Goal: Transaction & Acquisition: Purchase product/service

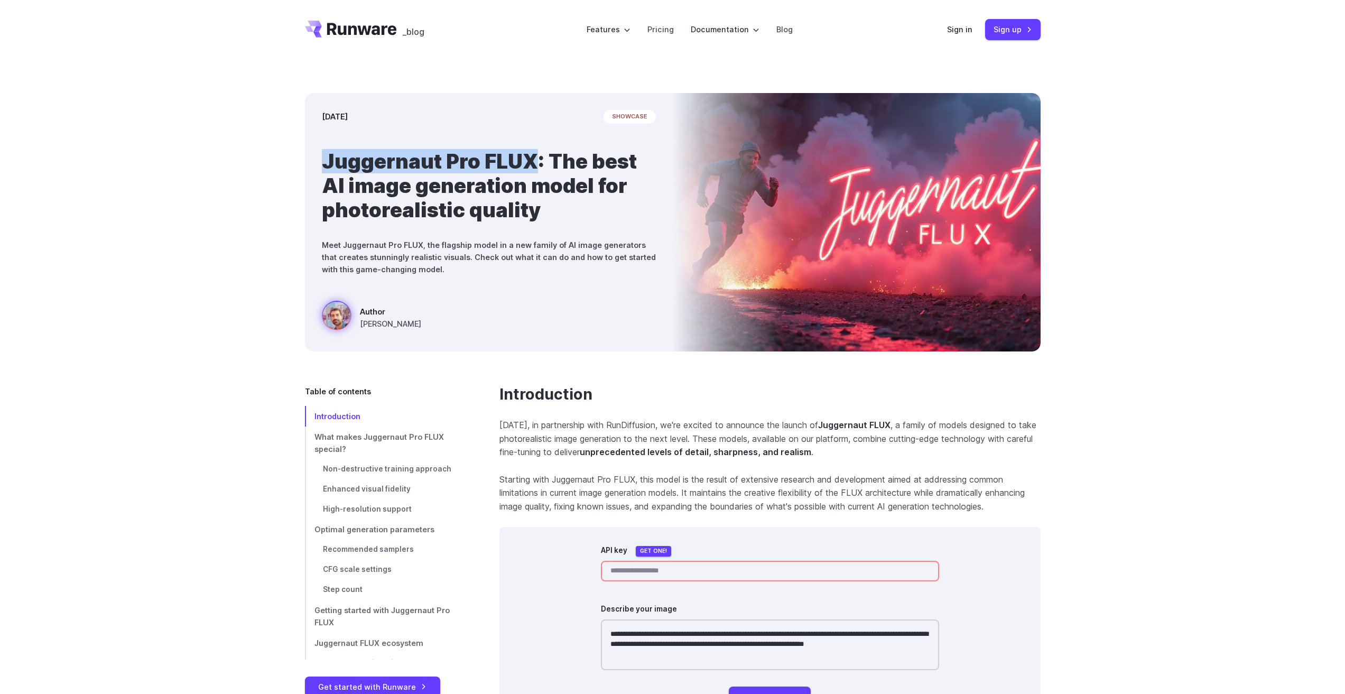
drag, startPoint x: 534, startPoint y: 160, endPoint x: 324, endPoint y: 158, distance: 209.3
click at [324, 158] on h1 "Juggernaut Pro FLUX: The best AI image generation model for photorealistic qual…" at bounding box center [489, 185] width 334 height 73
copy h1 "Juggernaut Pro FLUX"
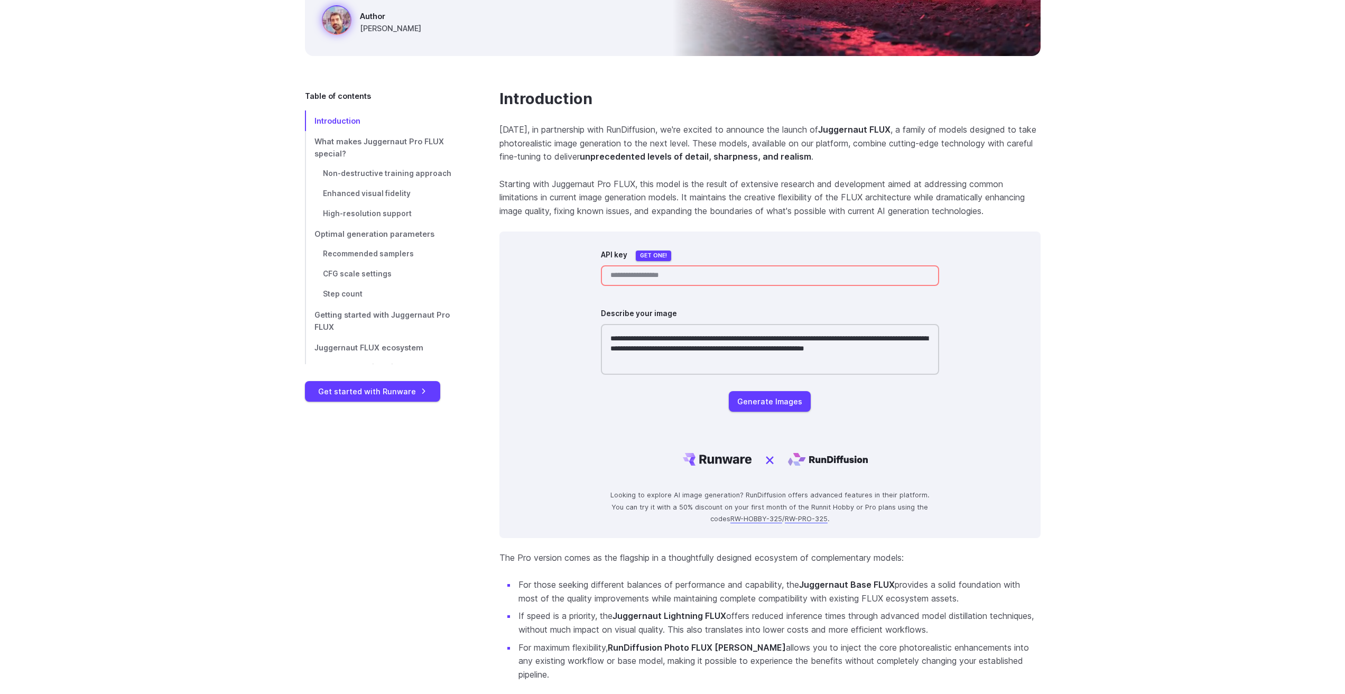
scroll to position [264, 0]
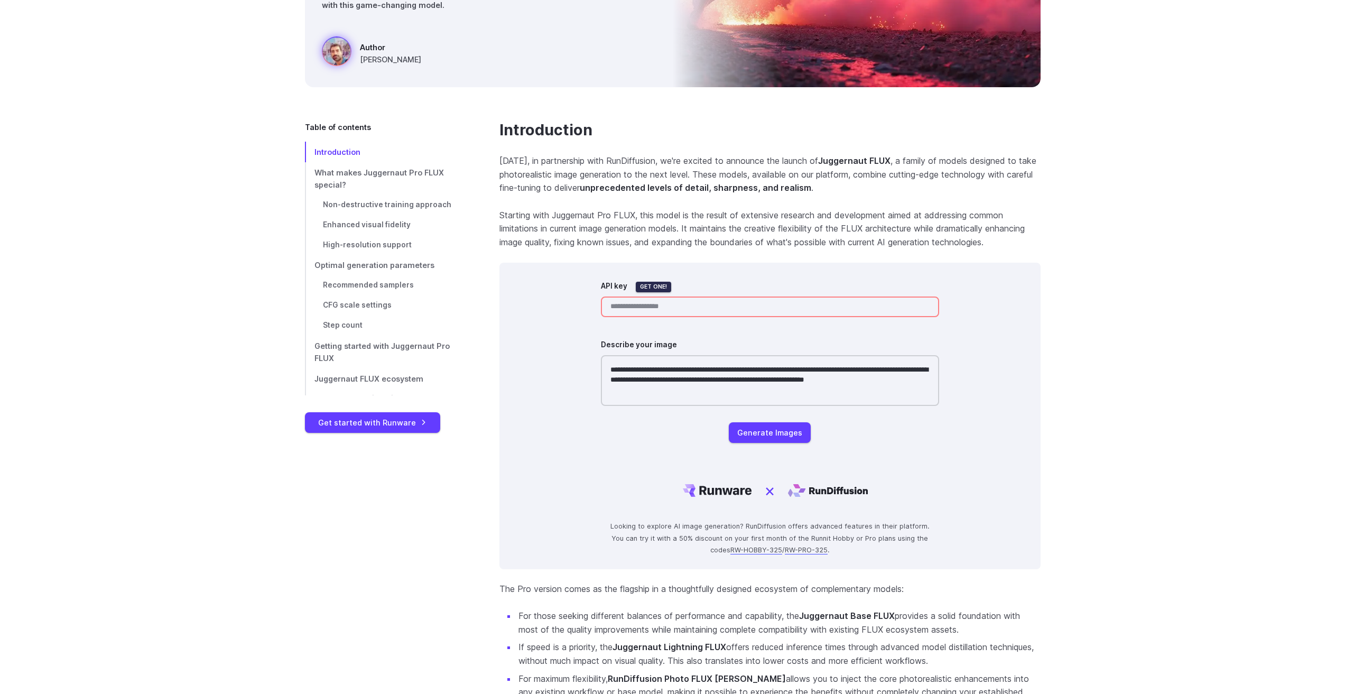
click at [649, 285] on link "Get one!" at bounding box center [653, 287] width 35 height 11
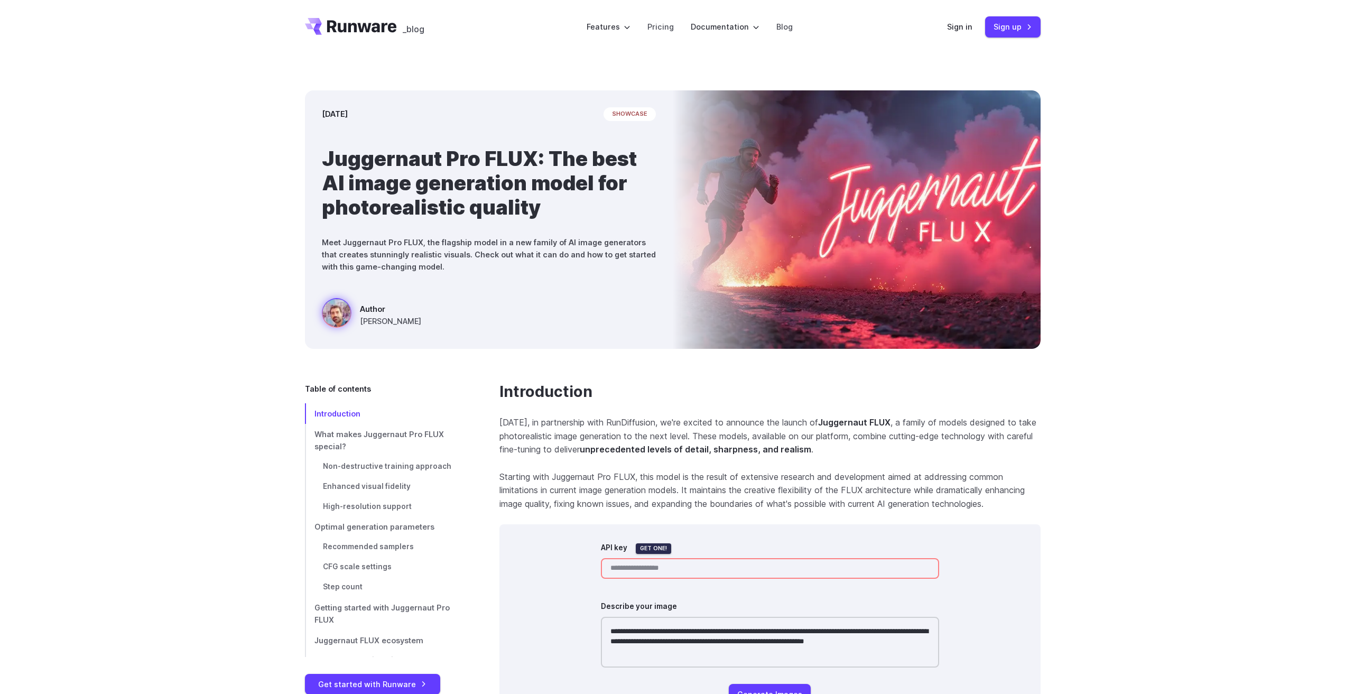
scroll to position [0, 0]
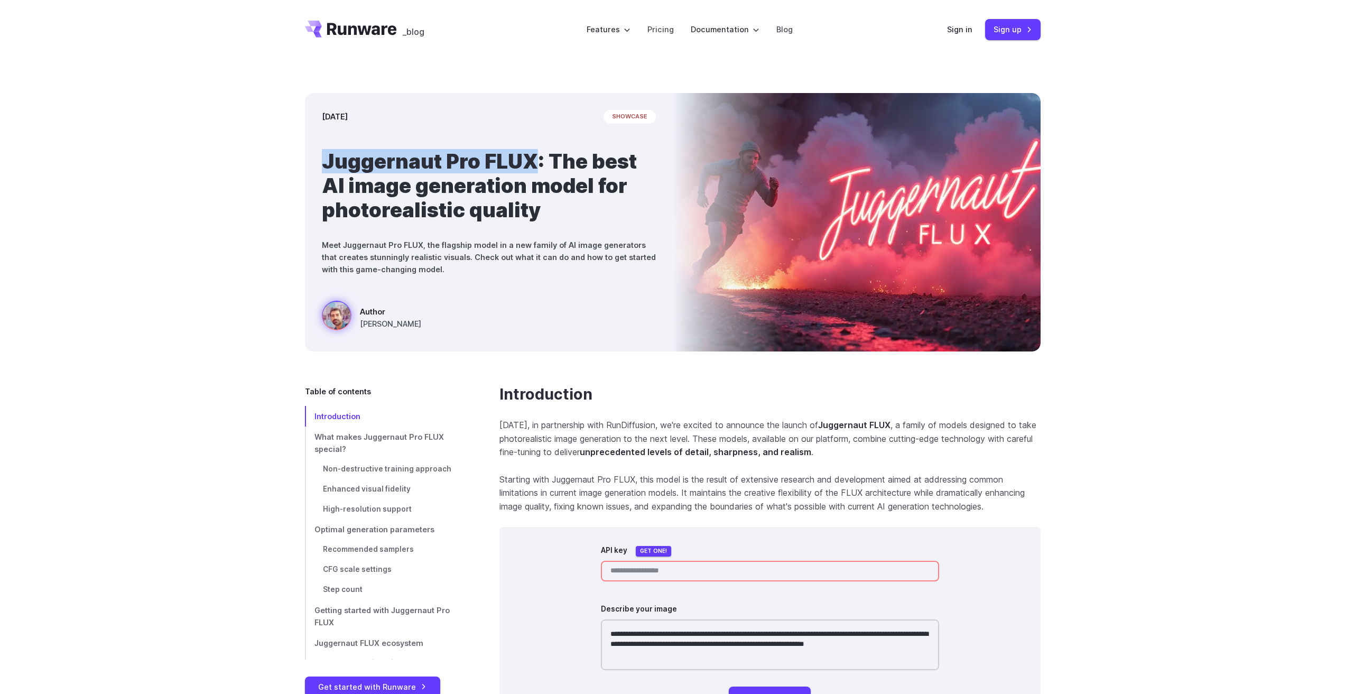
drag, startPoint x: 536, startPoint y: 161, endPoint x: 265, endPoint y: 151, distance: 271.3
click at [265, 151] on div "March 6, 2025 showcase Juggernaut Pro FLUX: The best AI image generation model …" at bounding box center [672, 222] width 1345 height 326
copy h1 "Juggernaut Pro FLUX"
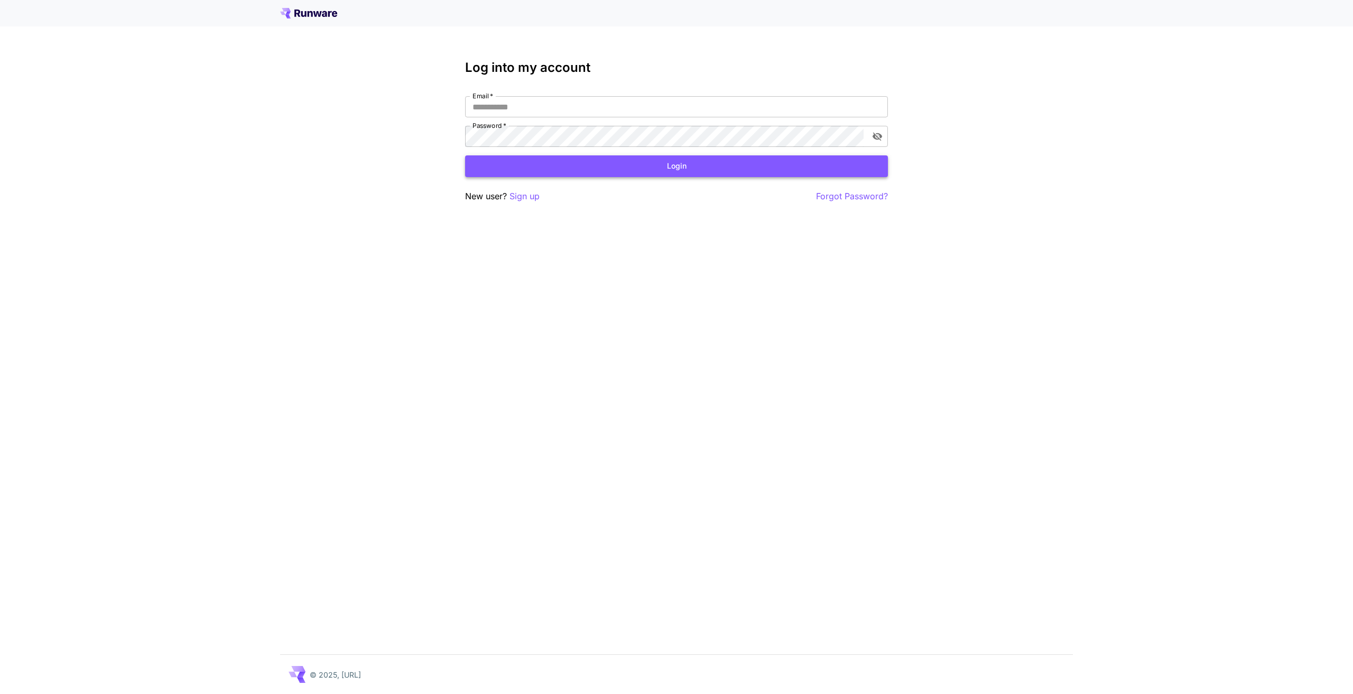
type input "**********"
click at [557, 162] on button "Login" at bounding box center [676, 166] width 423 height 22
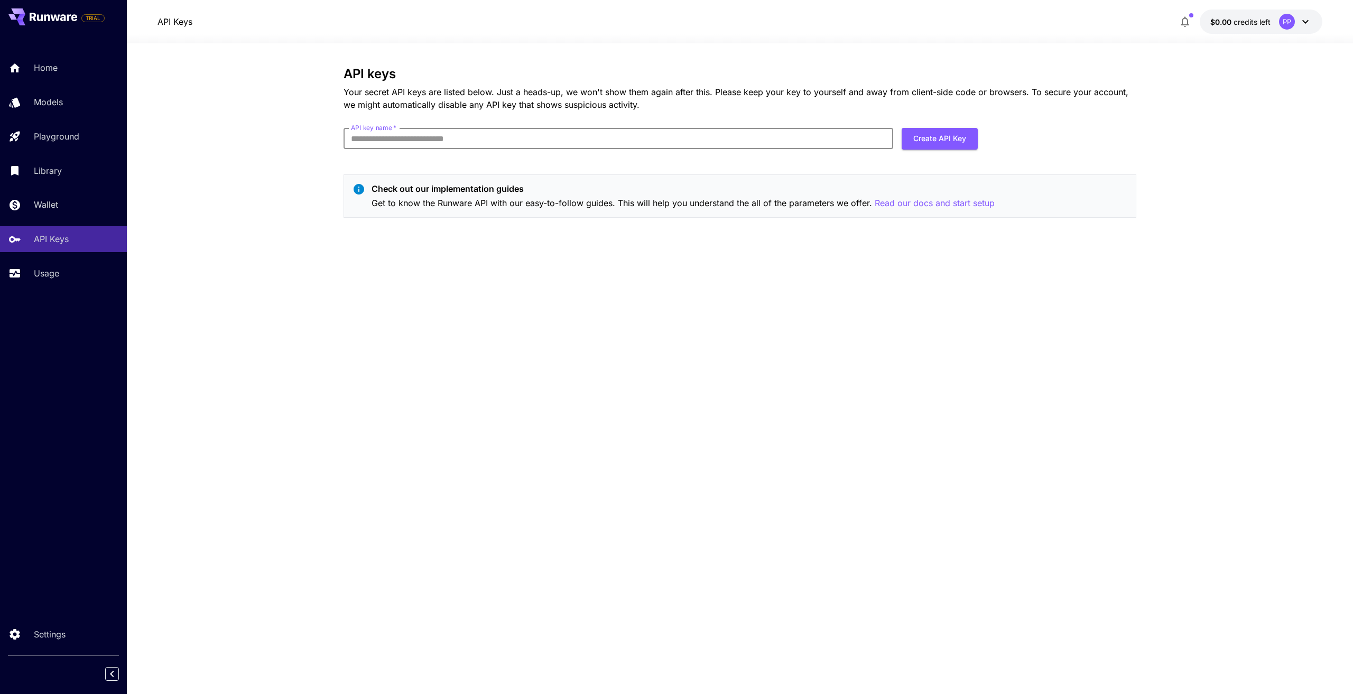
click at [451, 142] on input "API key name   *" at bounding box center [618, 138] width 550 height 21
click at [472, 320] on div "API keys Your secret API keys are listed below. Just a heads-up, we won't show …" at bounding box center [739, 369] width 793 height 604
click at [945, 137] on button "Create API Key" at bounding box center [940, 139] width 76 height 22
click at [495, 137] on input "API key name   *" at bounding box center [618, 138] width 550 height 21
click at [498, 136] on input "API key name   *" at bounding box center [618, 138] width 550 height 21
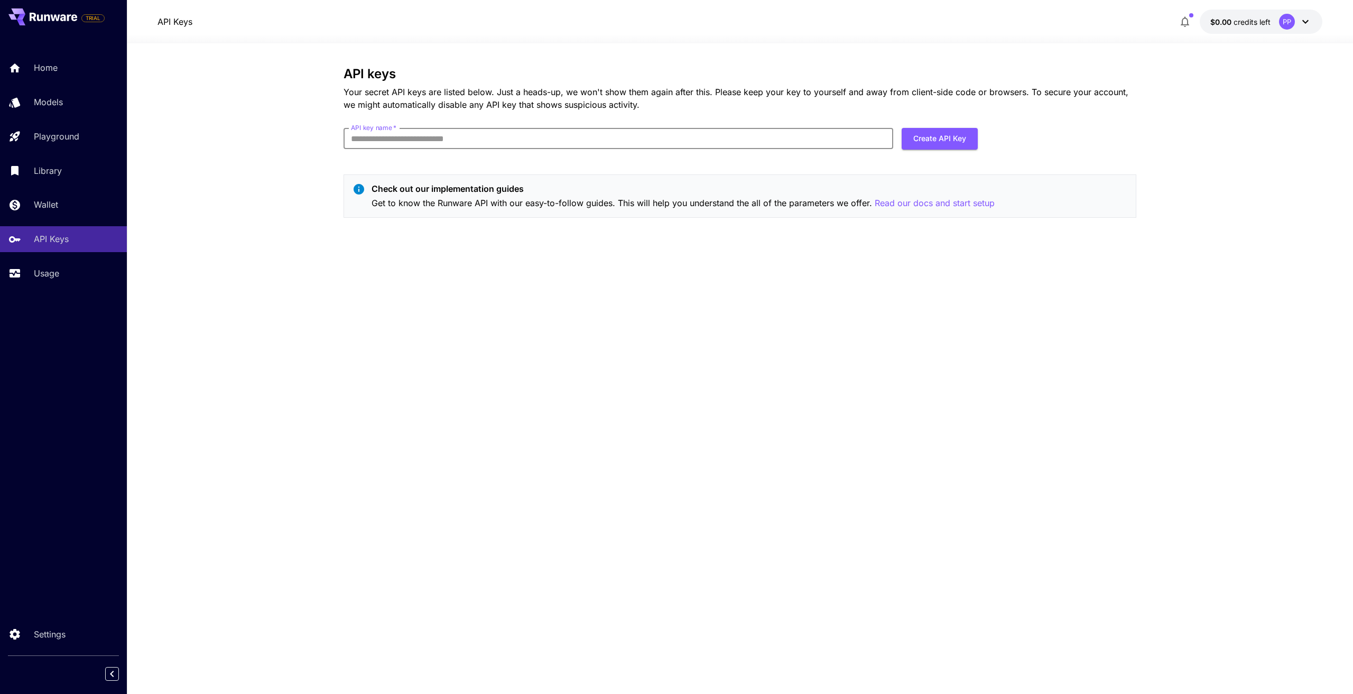
click at [525, 360] on div "API keys Your secret API keys are listed below. Just a heads-up, we won't show …" at bounding box center [739, 369] width 793 height 604
click at [574, 262] on div "API keys Your secret API keys are listed below. Just a heads-up, we won't show …" at bounding box center [739, 369] width 793 height 604
click at [621, 207] on p "Get to know the Runware API with our easy-to-follow guides. This will help you …" at bounding box center [683, 203] width 623 height 13
click at [773, 272] on div "API keys Your secret API keys are listed below. Just a heads-up, we won't show …" at bounding box center [739, 369] width 793 height 604
click at [828, 498] on div "API keys Your secret API keys are listed below. Just a heads-up, we won't show …" at bounding box center [739, 369] width 793 height 604
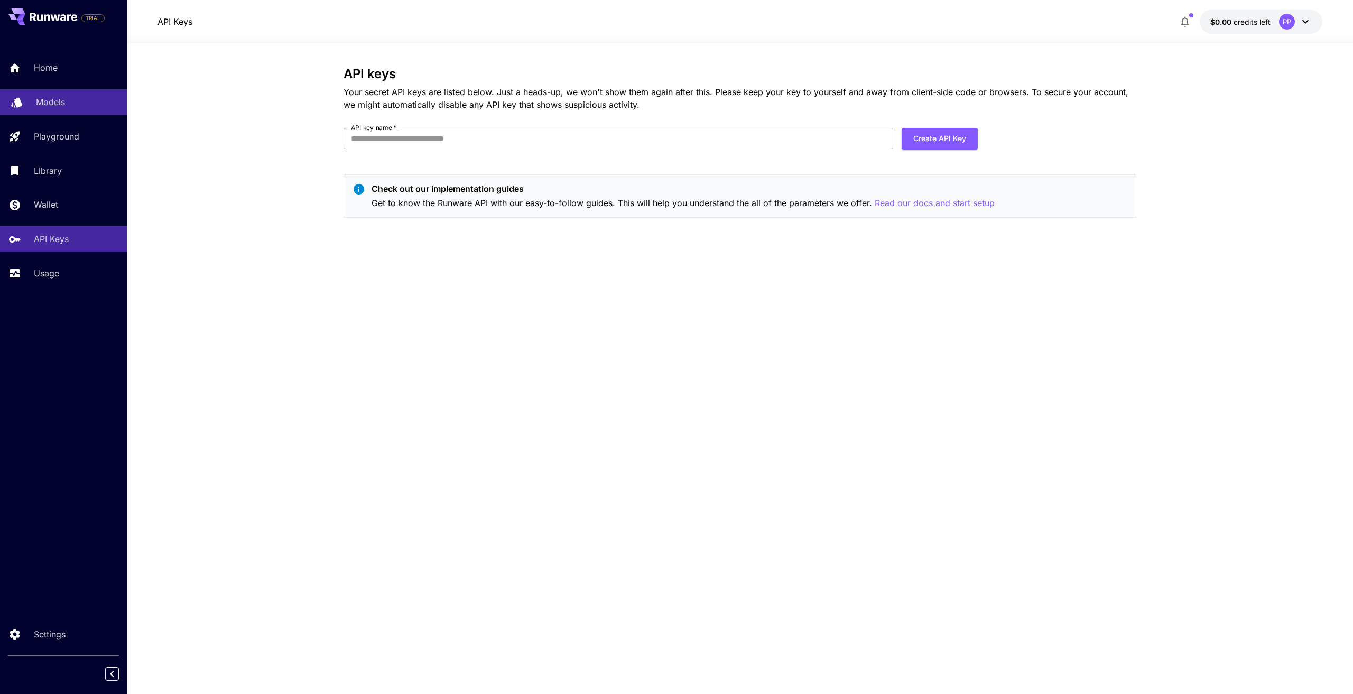
click at [66, 106] on div "Models" at bounding box center [77, 102] width 82 height 13
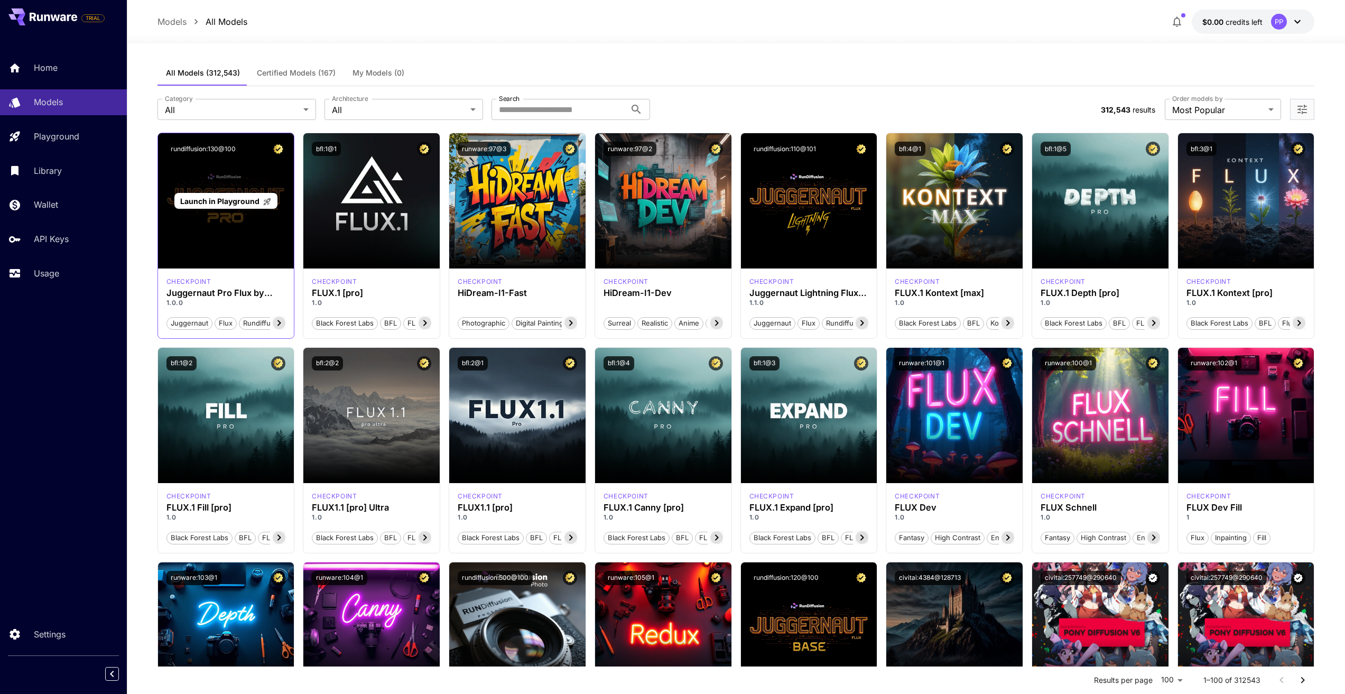
click at [212, 237] on div "Launch in Playground" at bounding box center [226, 200] width 136 height 135
click at [232, 197] on span "Launch in Playground" at bounding box center [219, 201] width 79 height 9
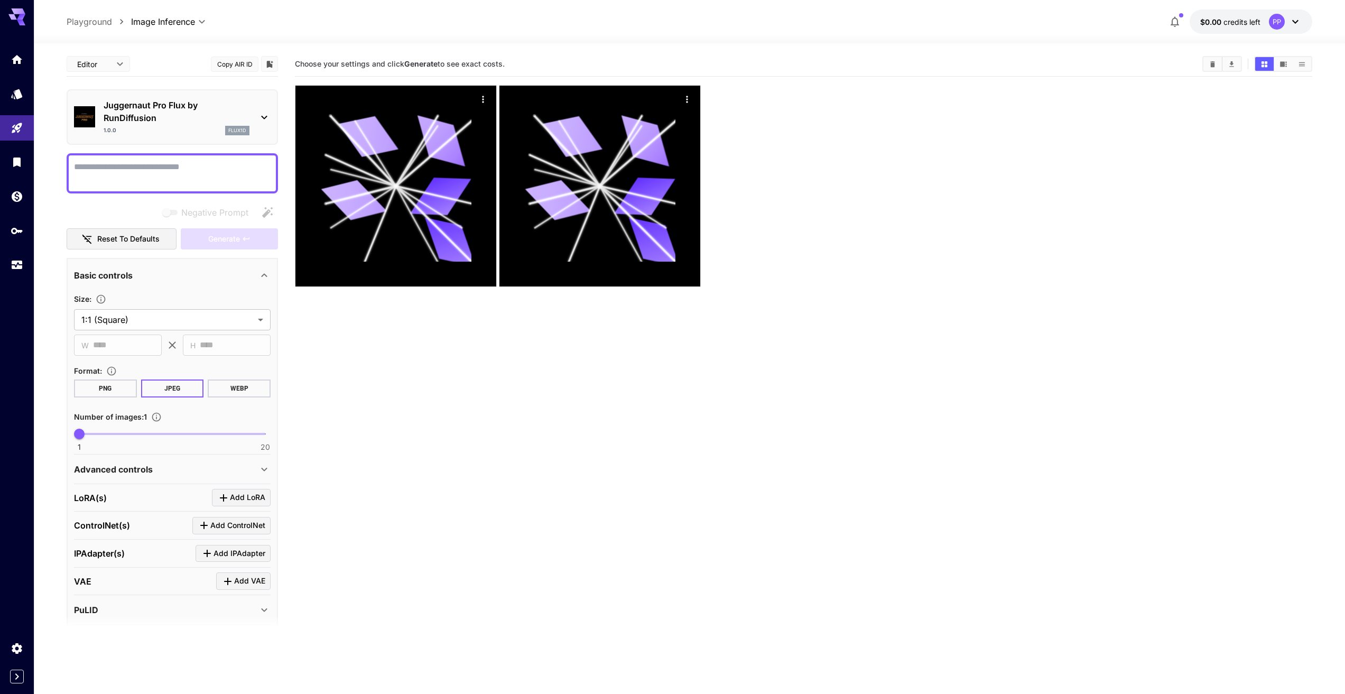
click at [1295, 23] on icon at bounding box center [1295, 22] width 6 height 4
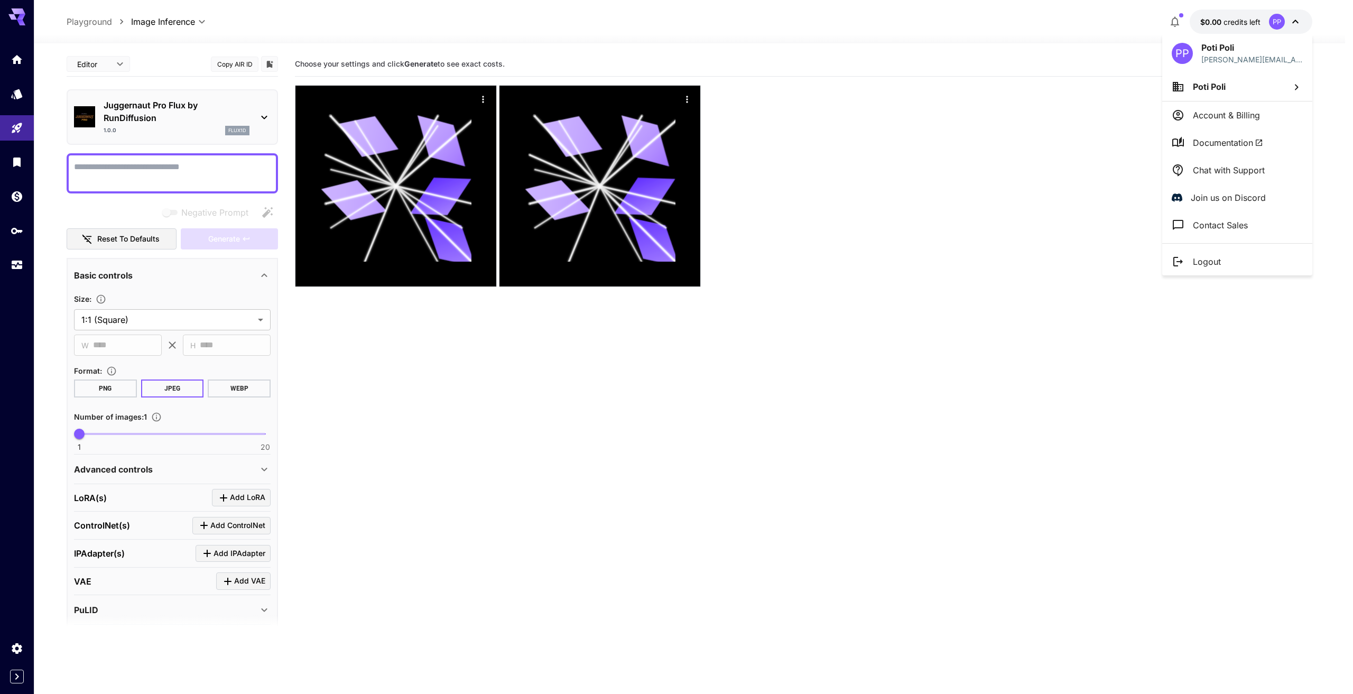
click at [669, 471] on div at bounding box center [676, 347] width 1353 height 694
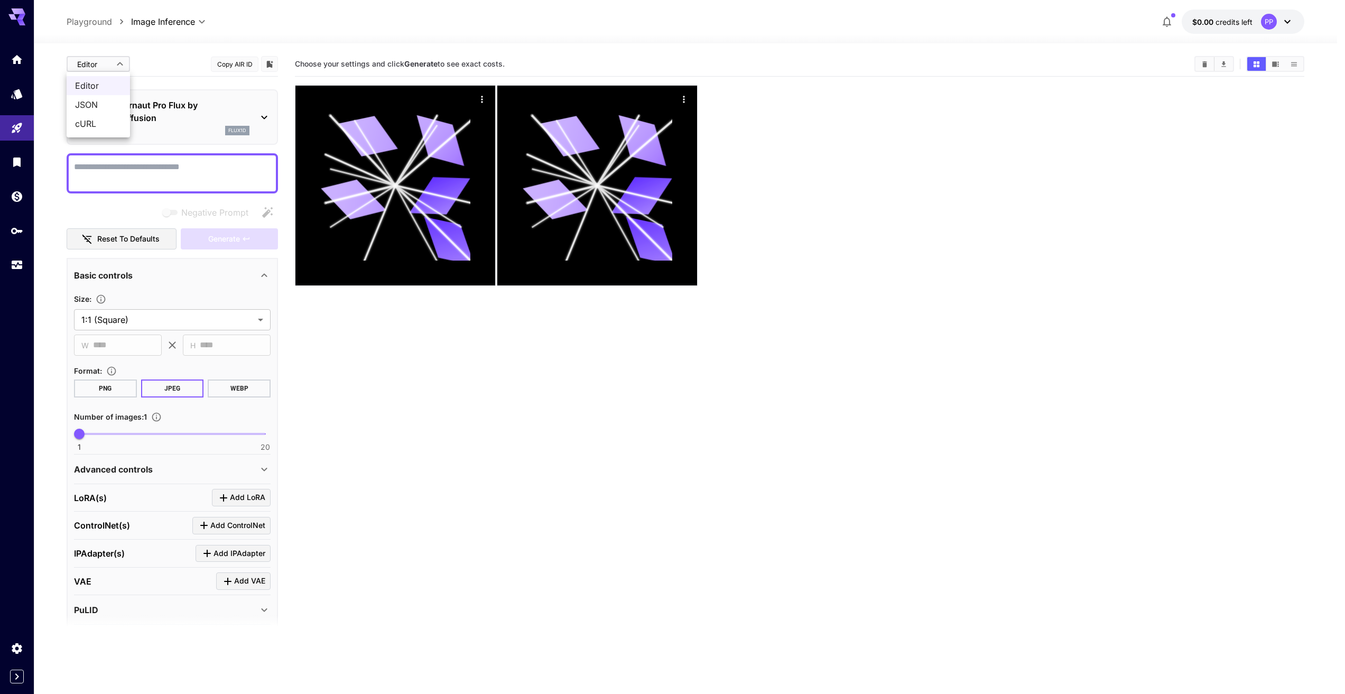
click at [110, 63] on body "**********" at bounding box center [672, 388] width 1345 height 777
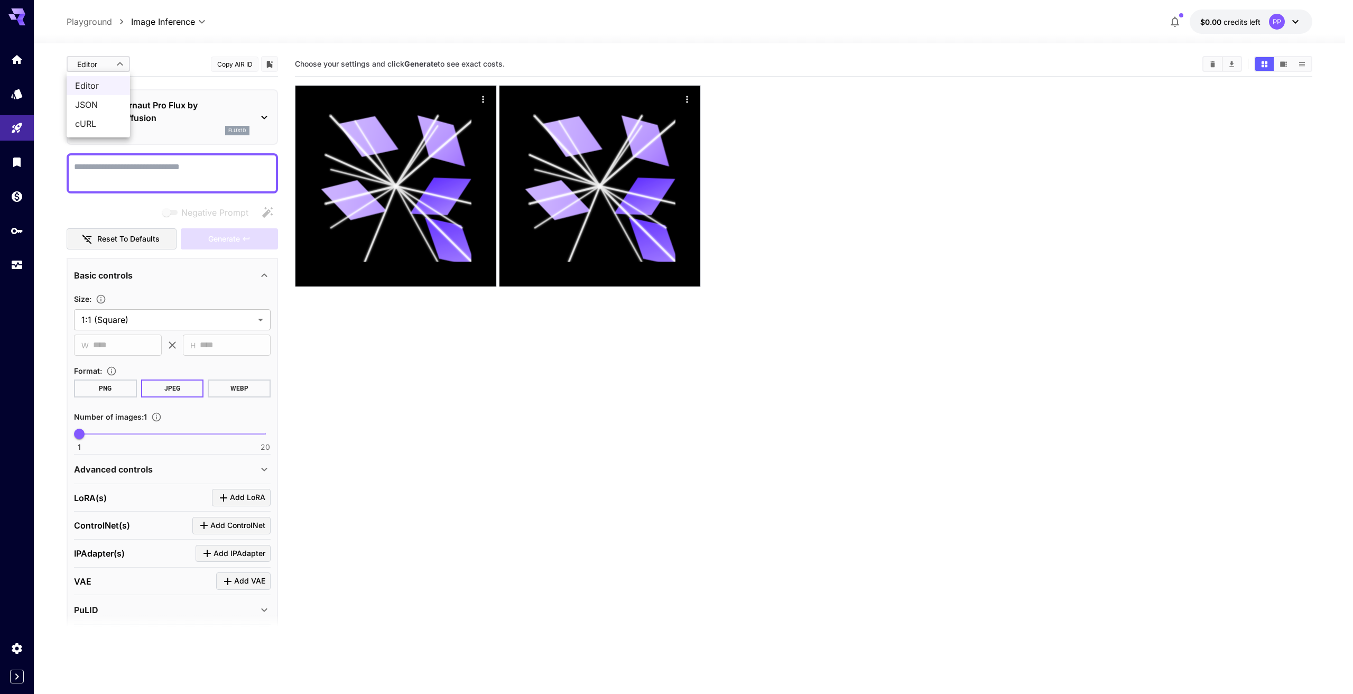
click at [110, 63] on div at bounding box center [676, 347] width 1353 height 694
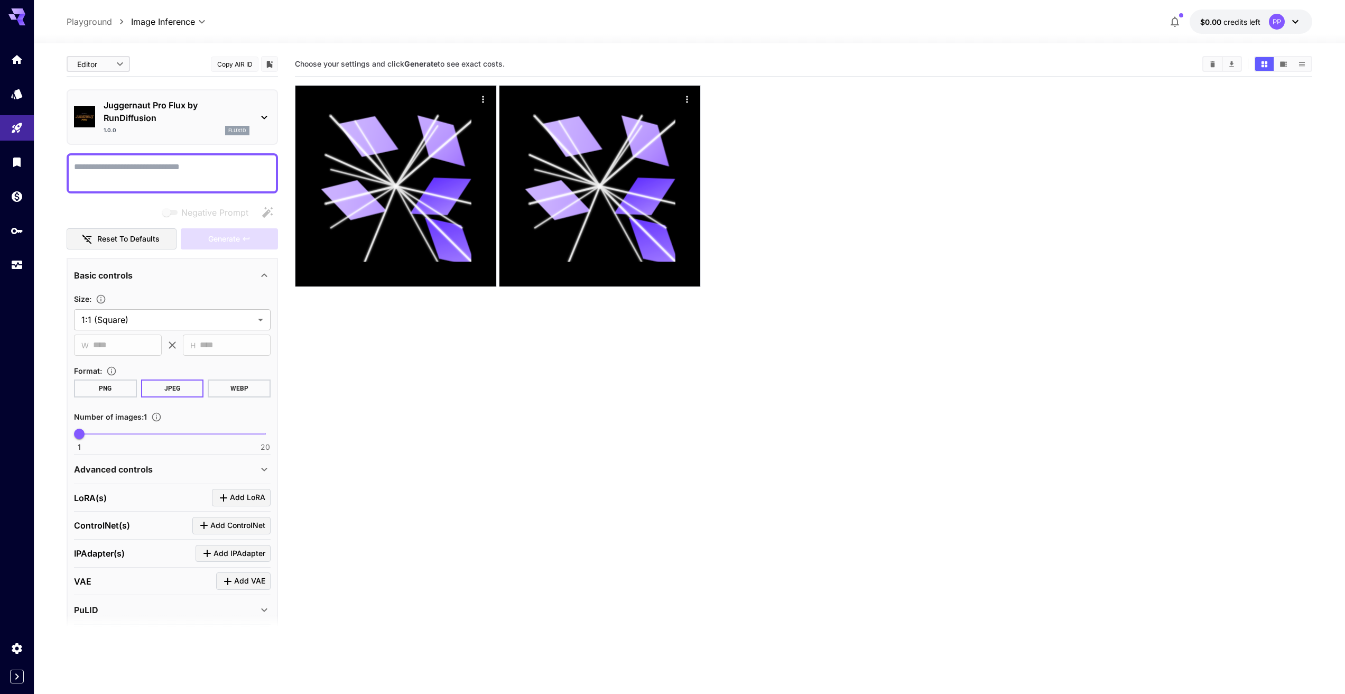
click at [110, 66] on body "**********" at bounding box center [672, 388] width 1345 height 777
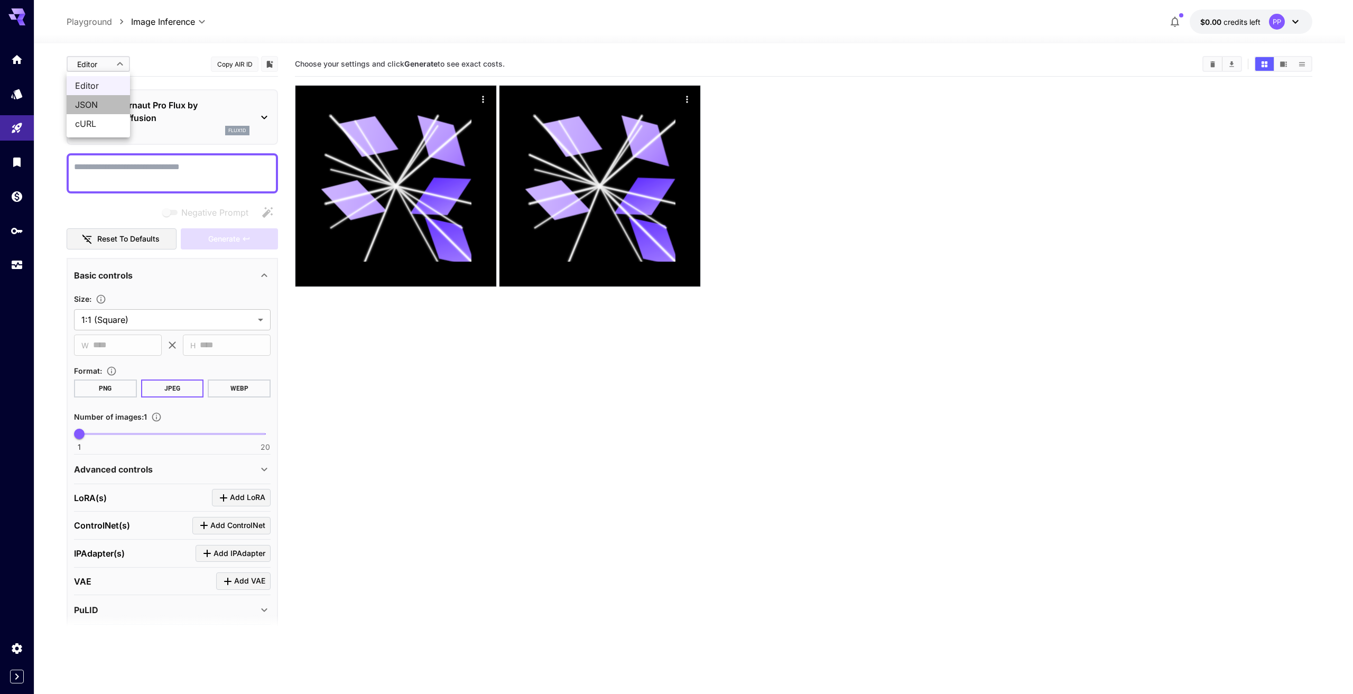
click at [103, 105] on span "JSON" at bounding box center [98, 104] width 47 height 13
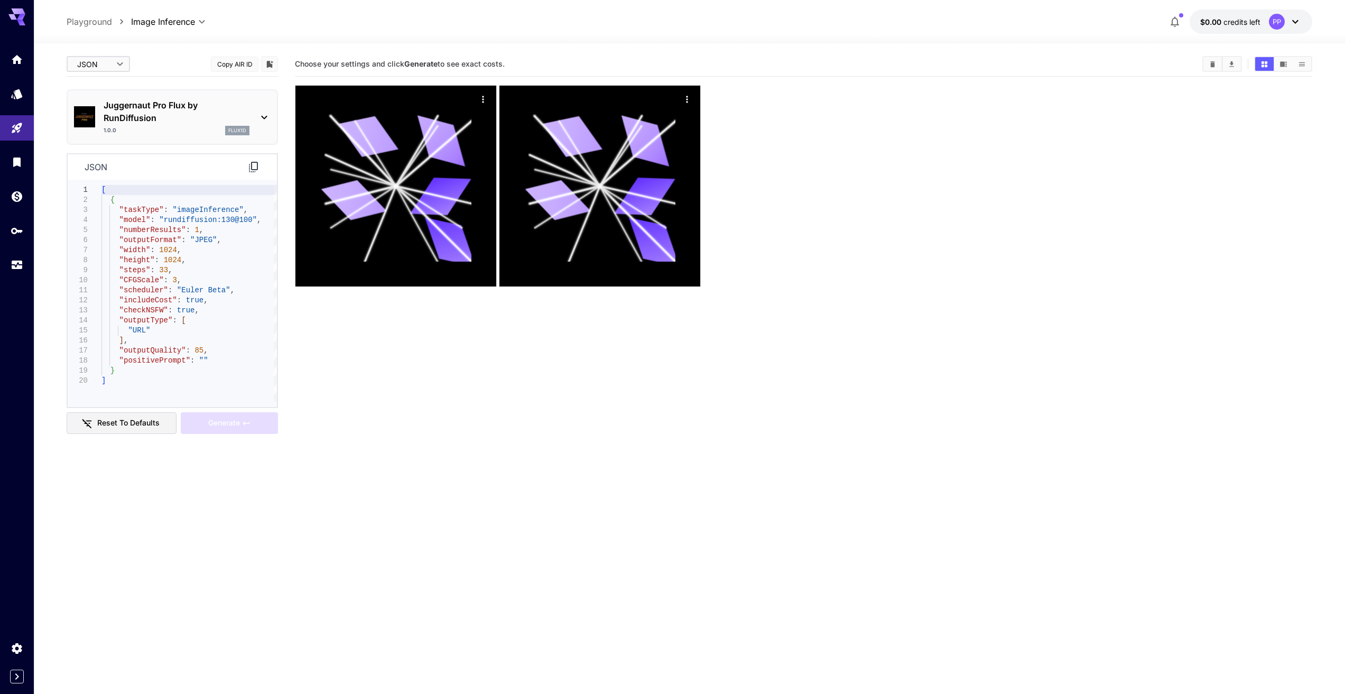
click at [111, 57] on body "**********" at bounding box center [672, 388] width 1345 height 777
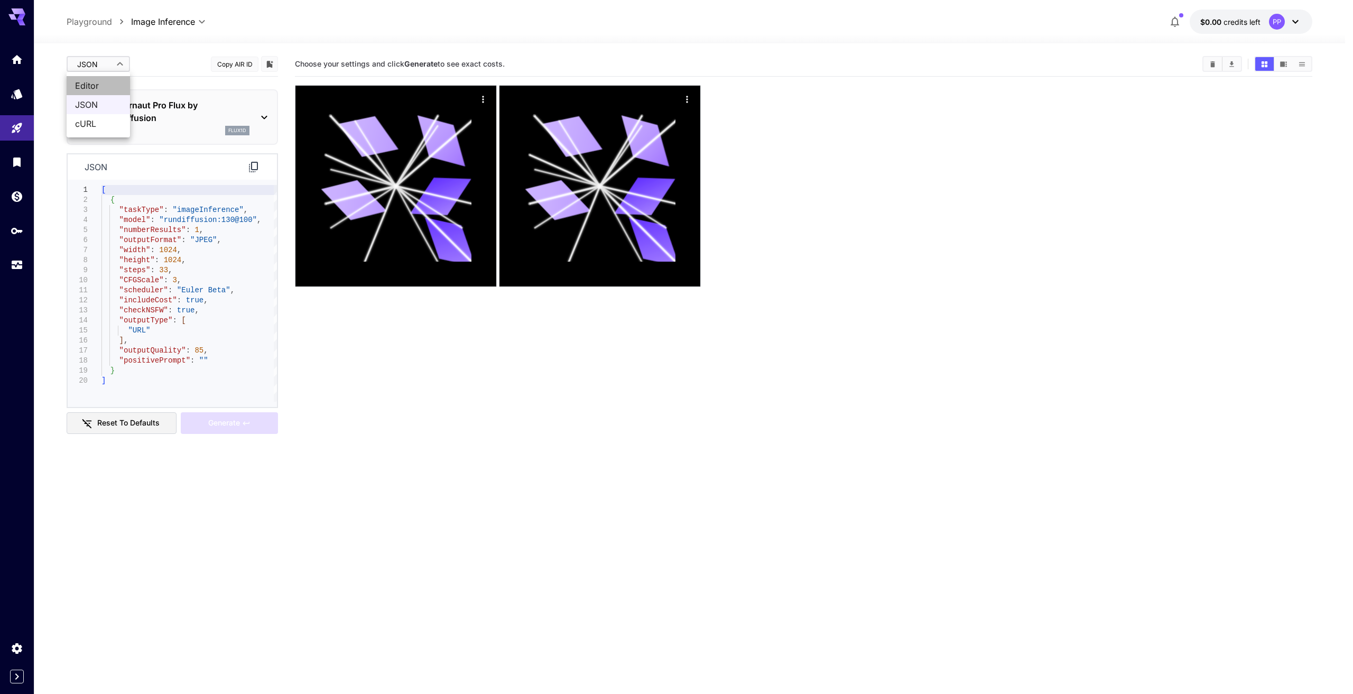
click at [106, 80] on span "Editor" at bounding box center [98, 85] width 47 height 13
type input "****"
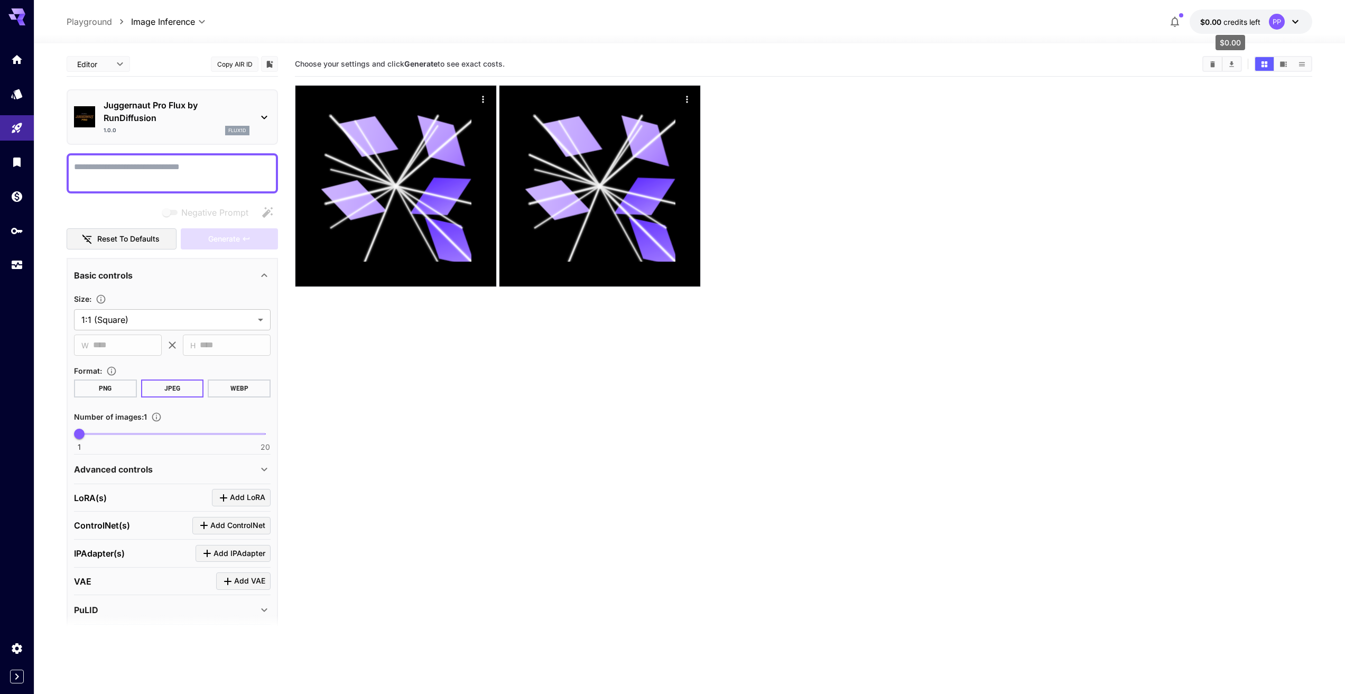
click at [1233, 25] on span "credits left" at bounding box center [1241, 21] width 37 height 9
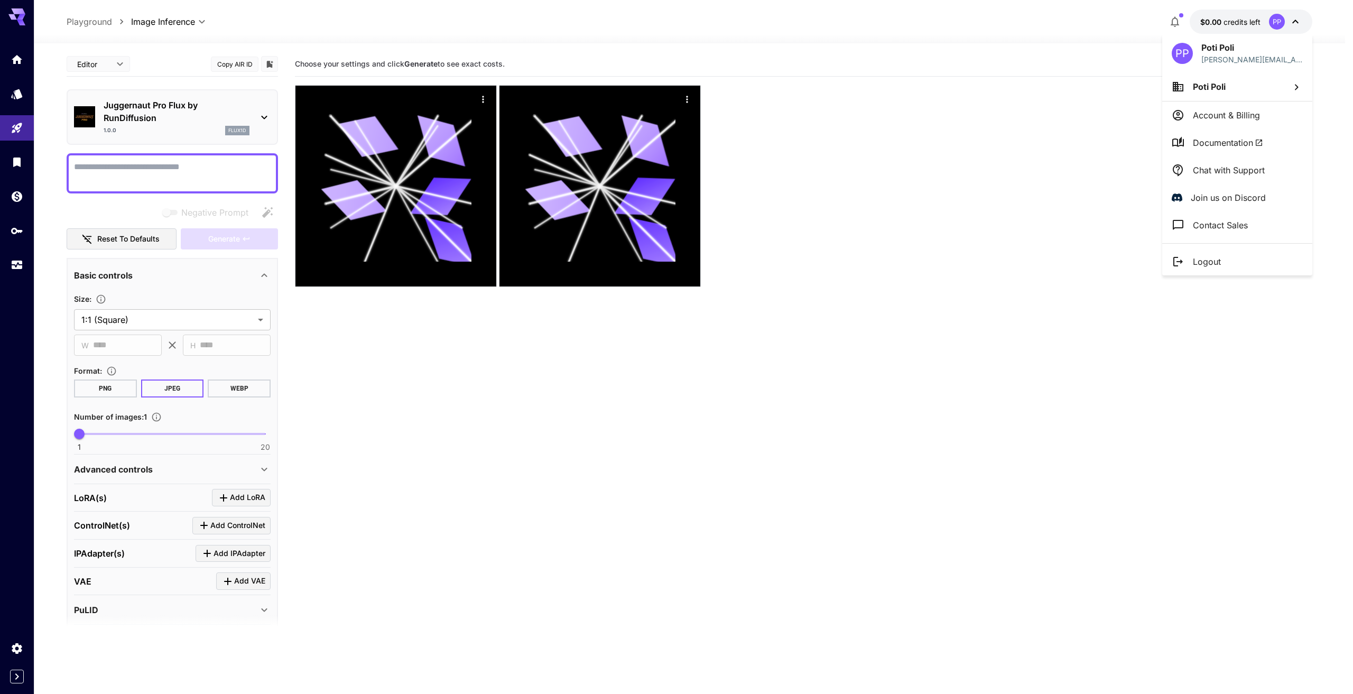
click at [1267, 21] on div at bounding box center [676, 347] width 1353 height 694
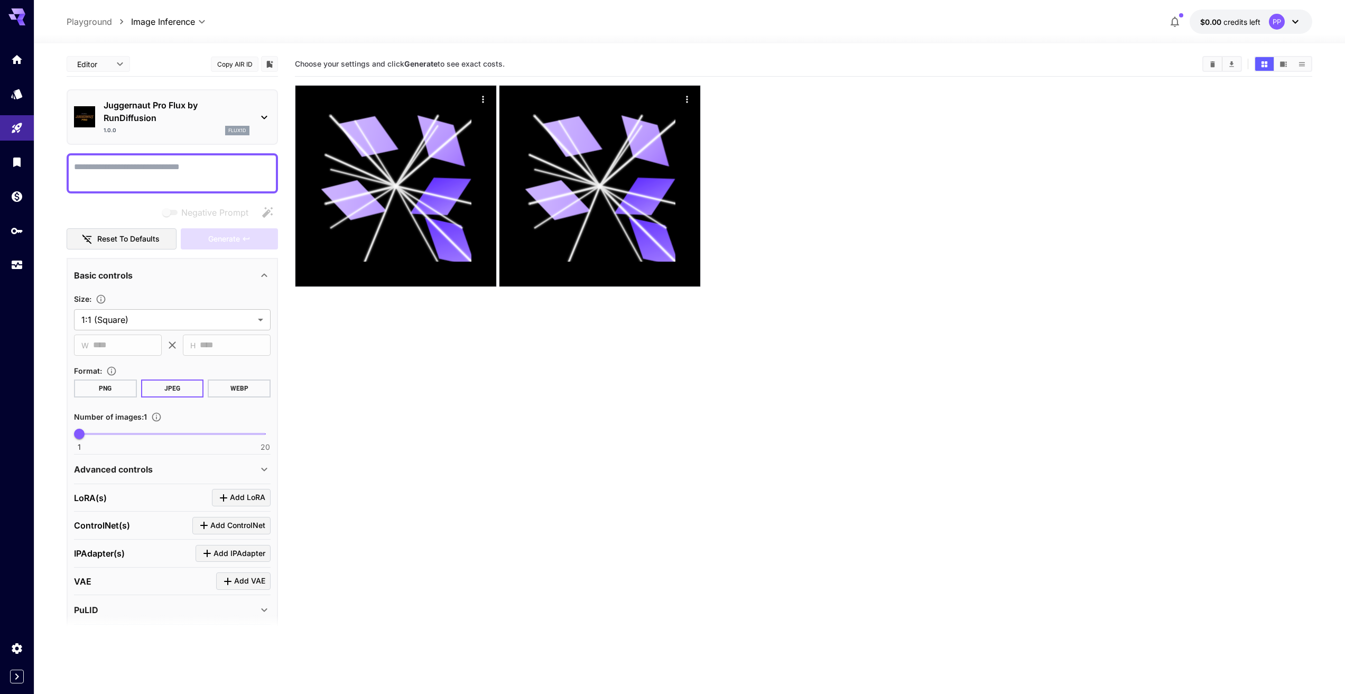
click at [1178, 25] on icon "button" at bounding box center [1175, 22] width 8 height 11
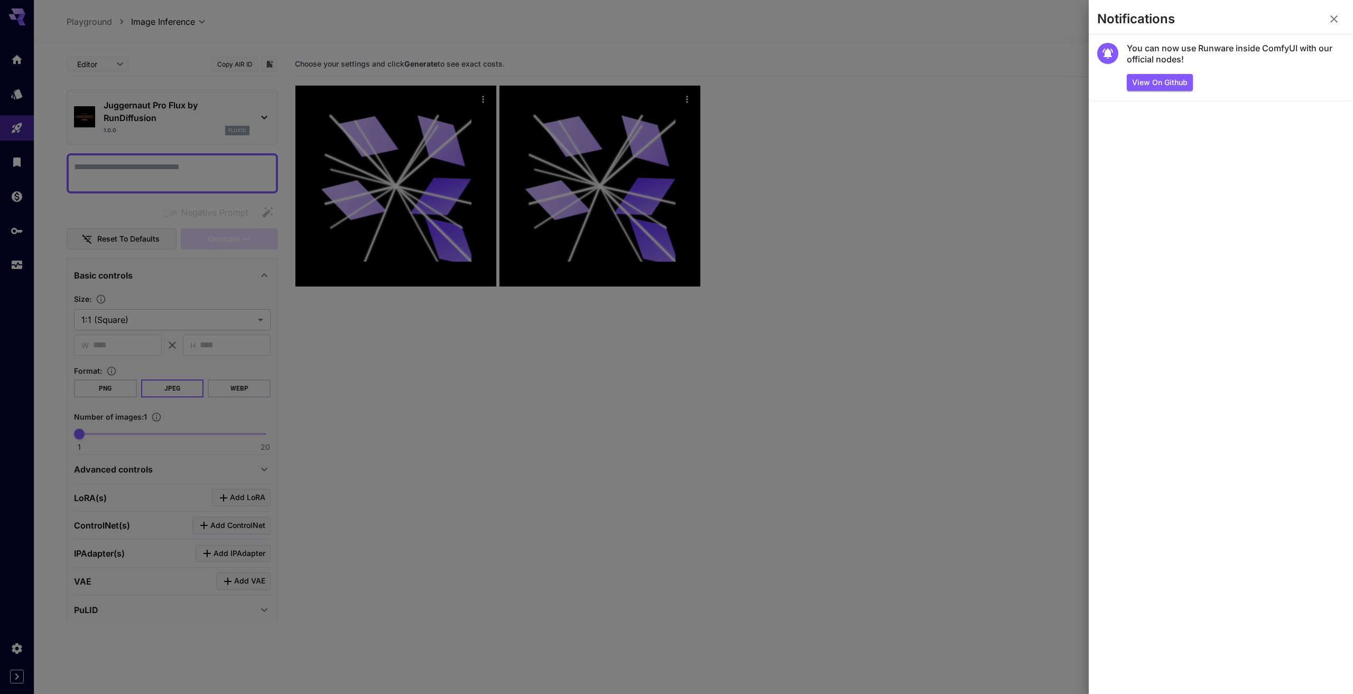
click at [1336, 20] on icon "button" at bounding box center [1333, 19] width 13 height 13
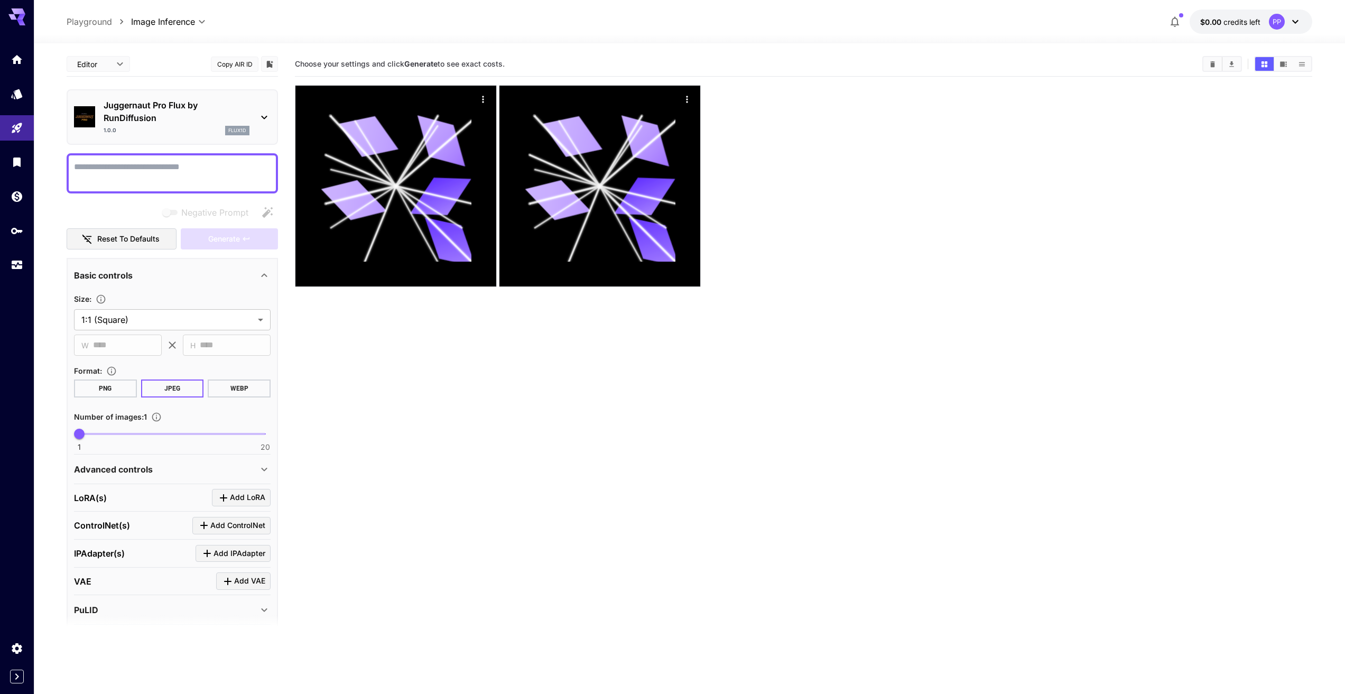
click at [1274, 23] on div "PP" at bounding box center [1277, 22] width 16 height 16
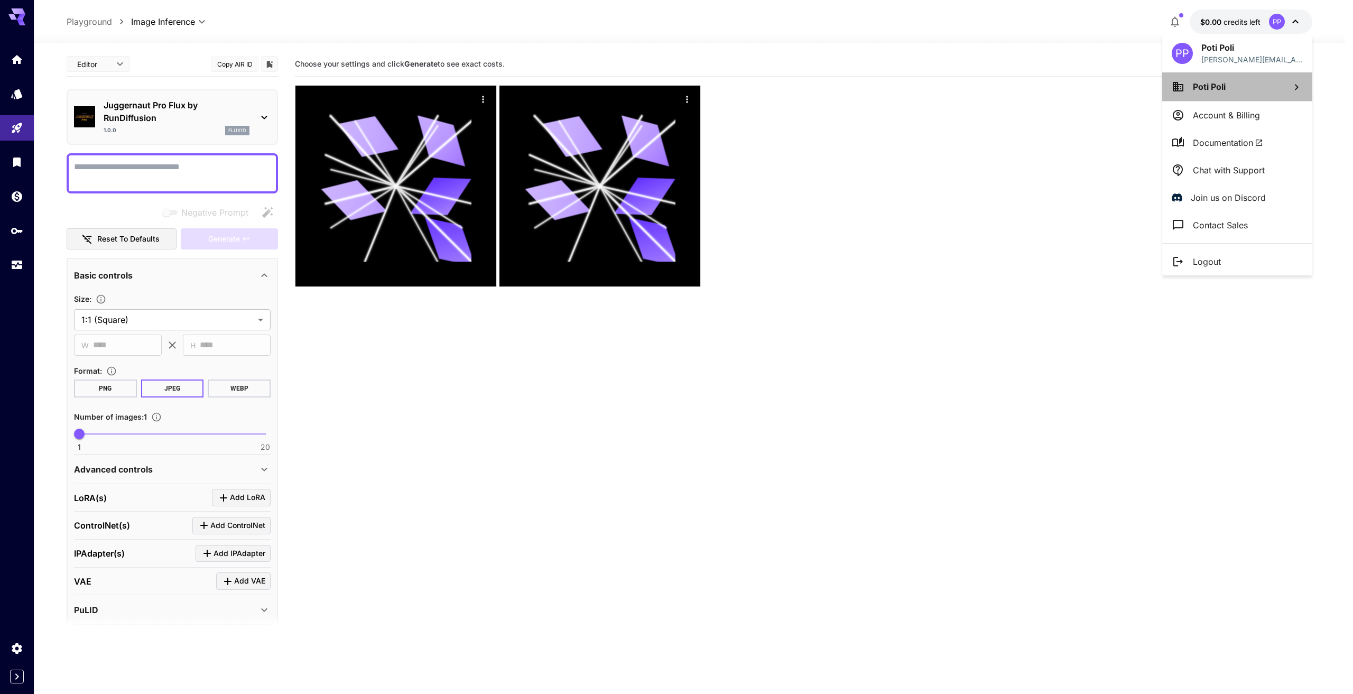
click at [1210, 89] on span "Poti Poli" at bounding box center [1209, 86] width 33 height 11
click at [1238, 119] on div at bounding box center [676, 347] width 1353 height 694
click at [1240, 115] on p "Account & Billing" at bounding box center [1226, 115] width 67 height 13
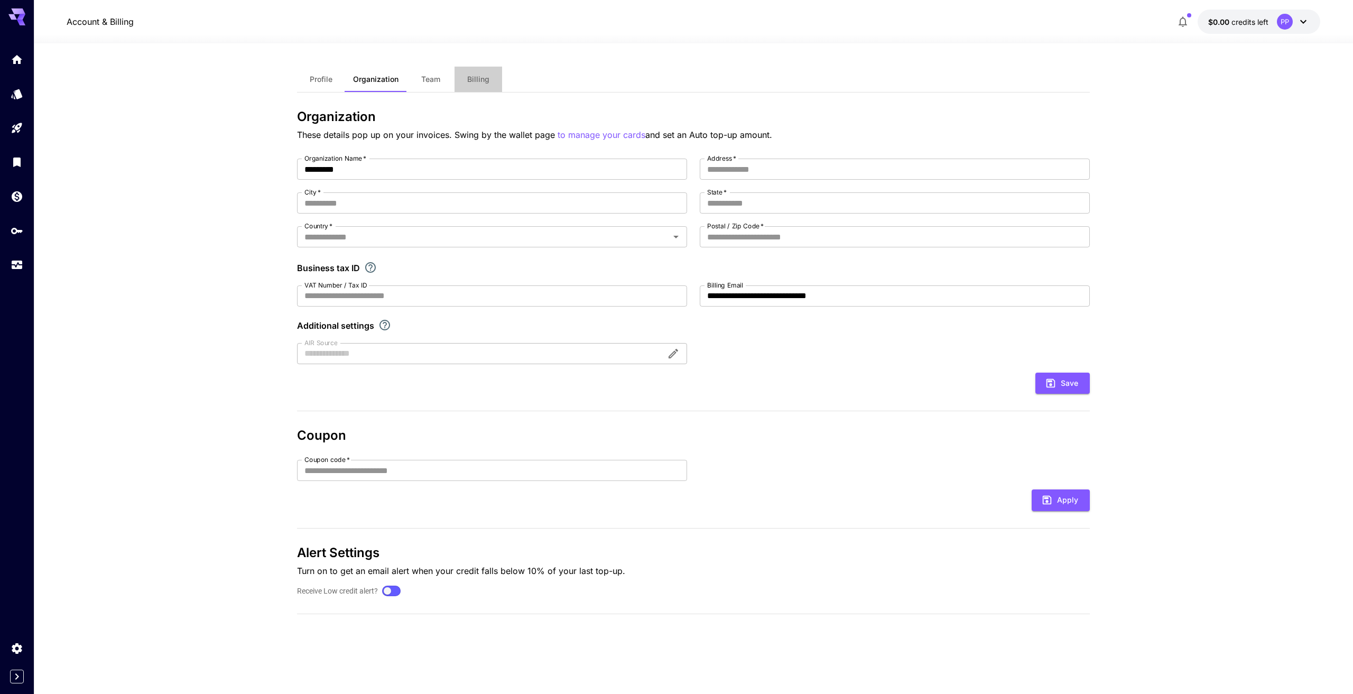
click at [474, 77] on span "Billing" at bounding box center [478, 80] width 22 height 10
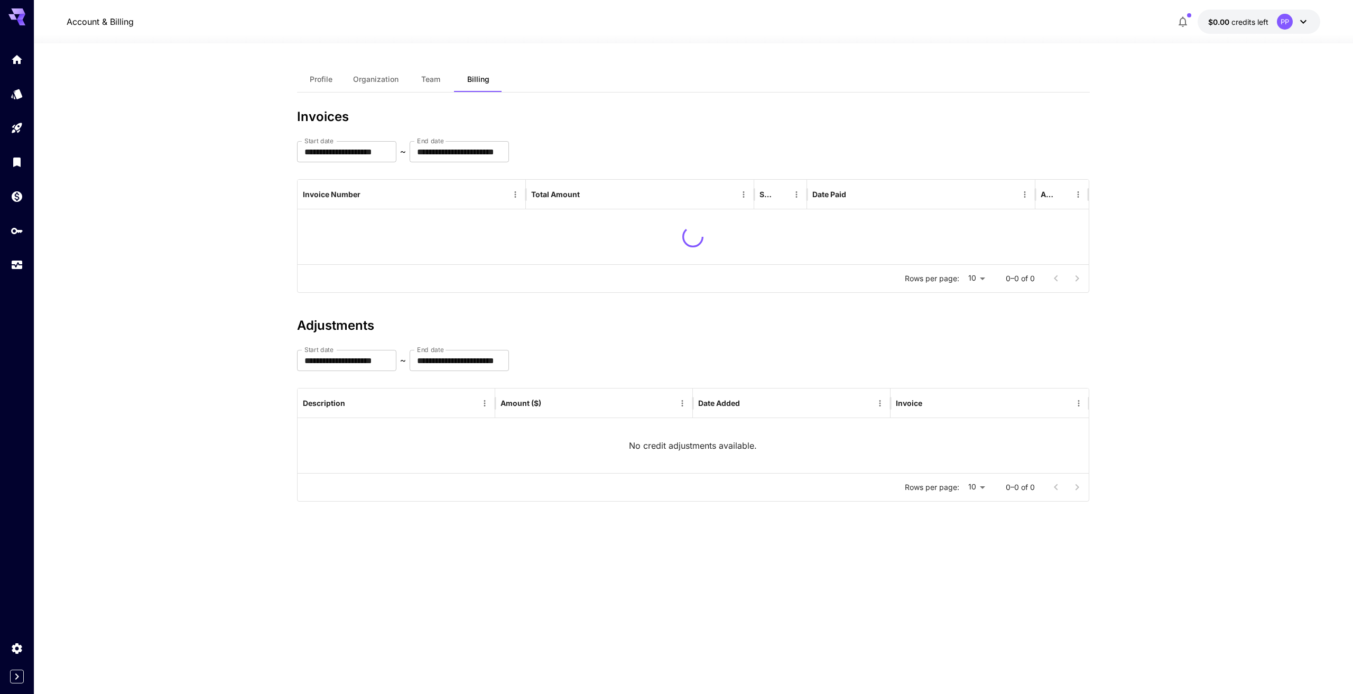
click at [325, 77] on span "Profile" at bounding box center [321, 80] width 23 height 10
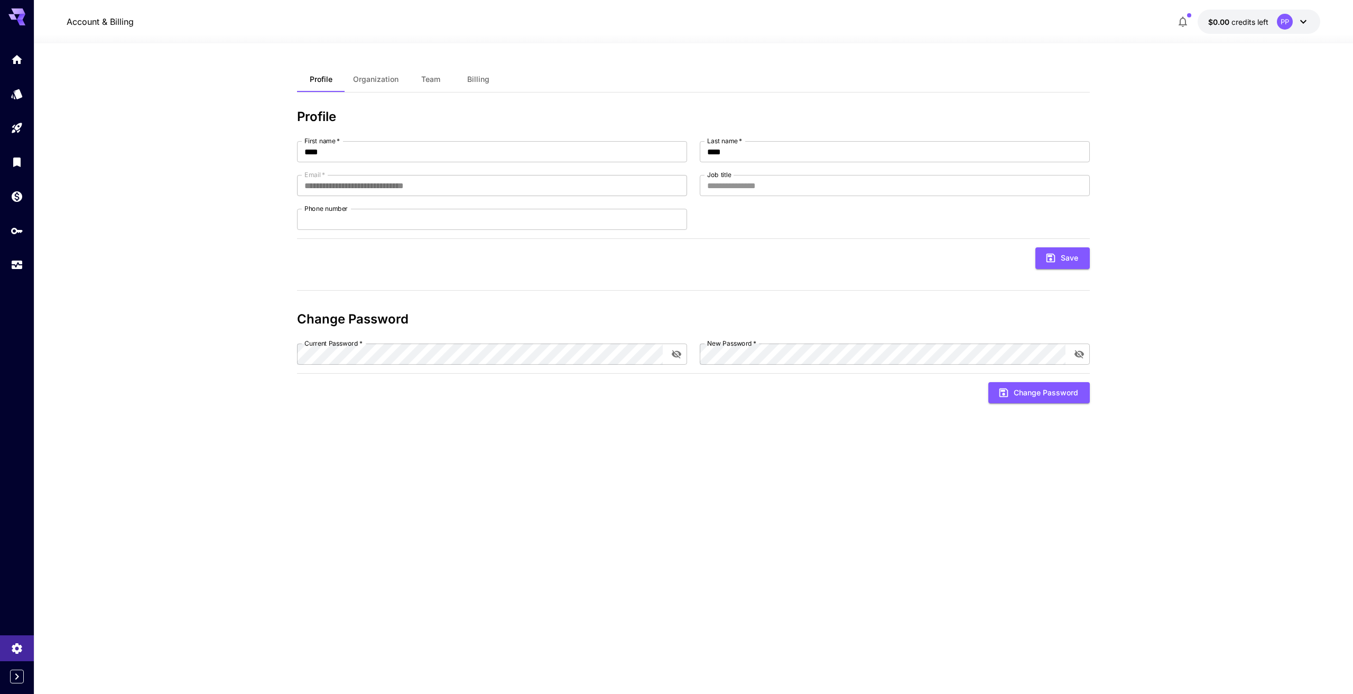
click at [1229, 25] on span "$0.00" at bounding box center [1219, 21] width 23 height 9
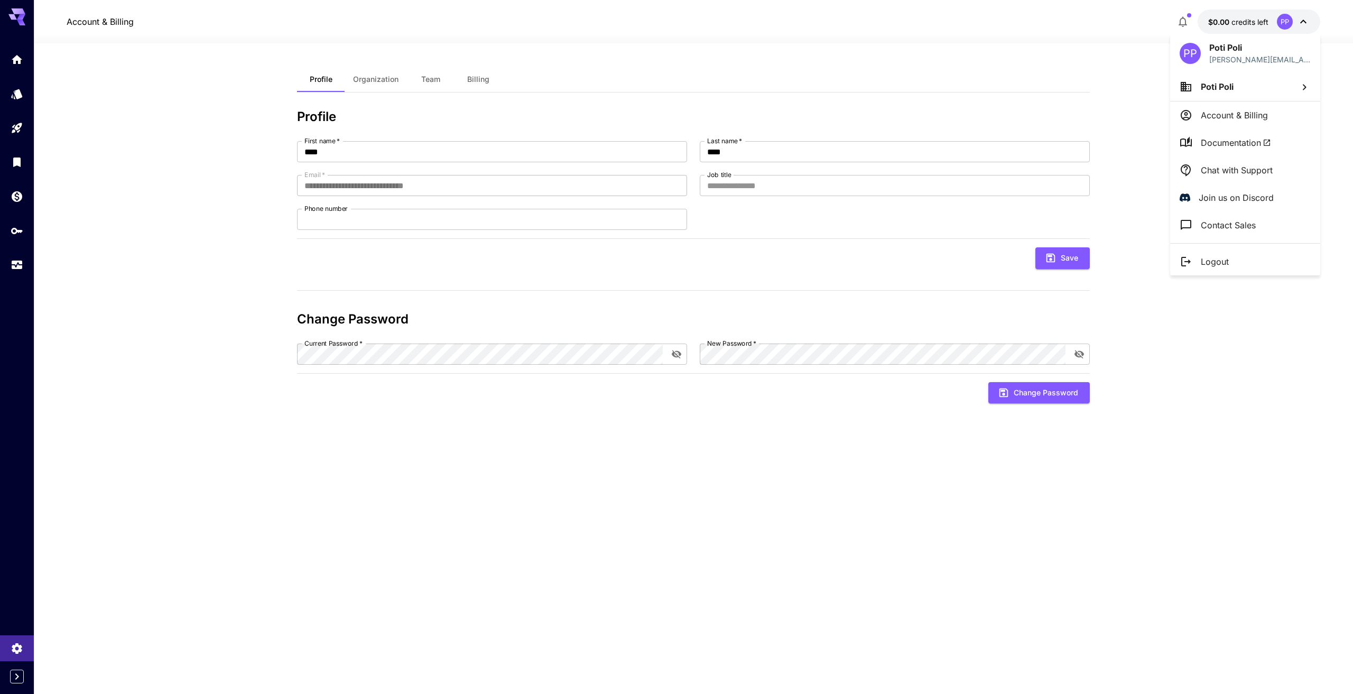
click at [1218, 11] on div at bounding box center [676, 347] width 1353 height 694
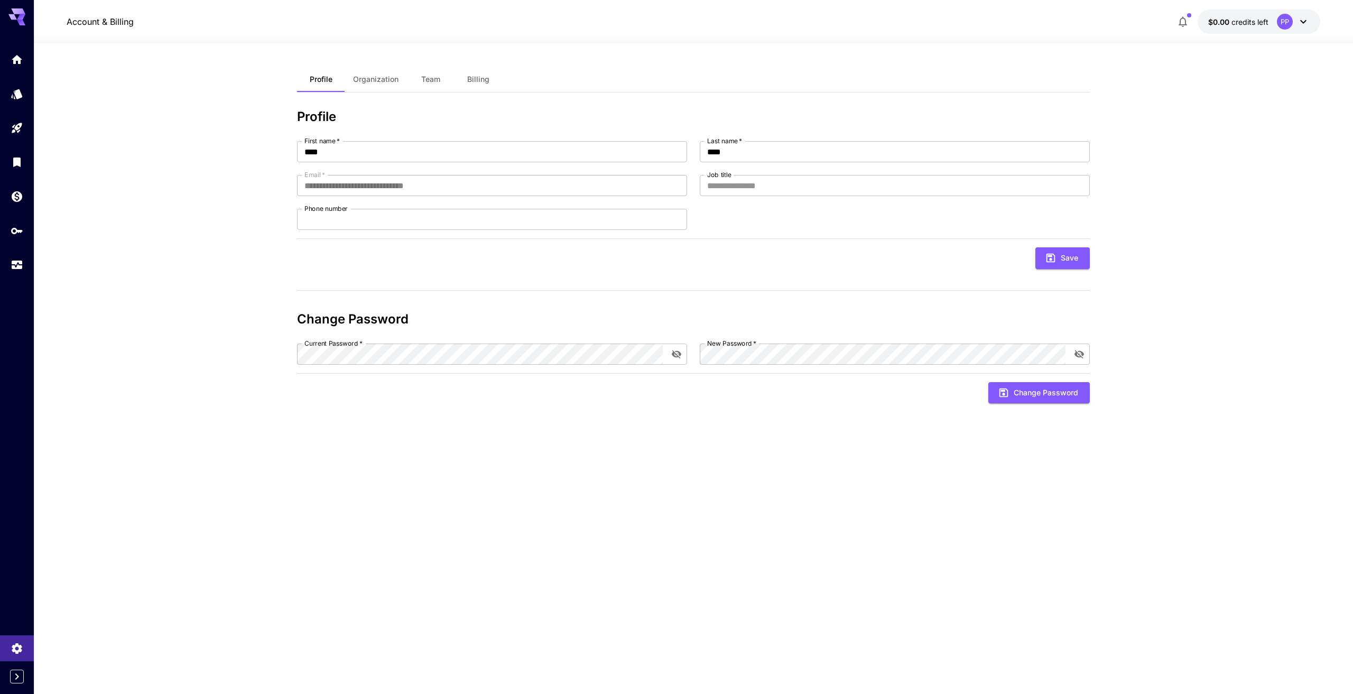
click at [1219, 16] on p "$0.00 credits left" at bounding box center [1238, 21] width 60 height 11
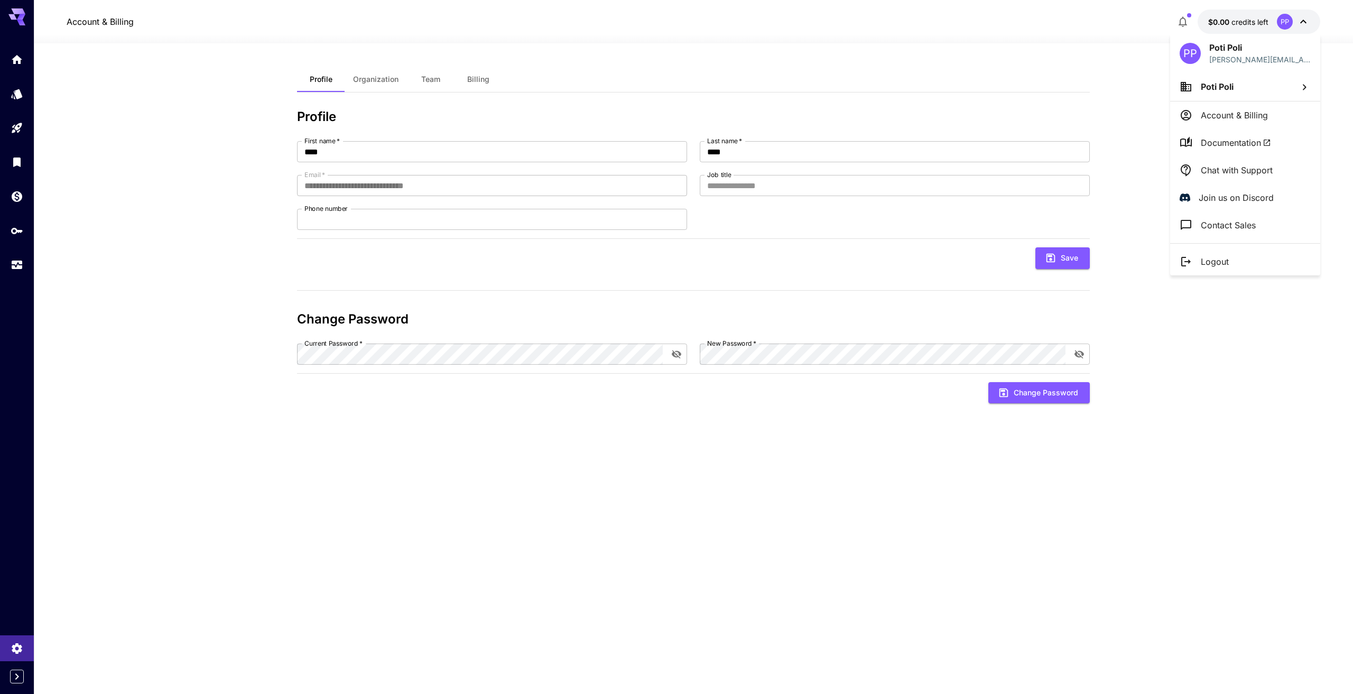
click at [1221, 21] on div at bounding box center [676, 347] width 1353 height 694
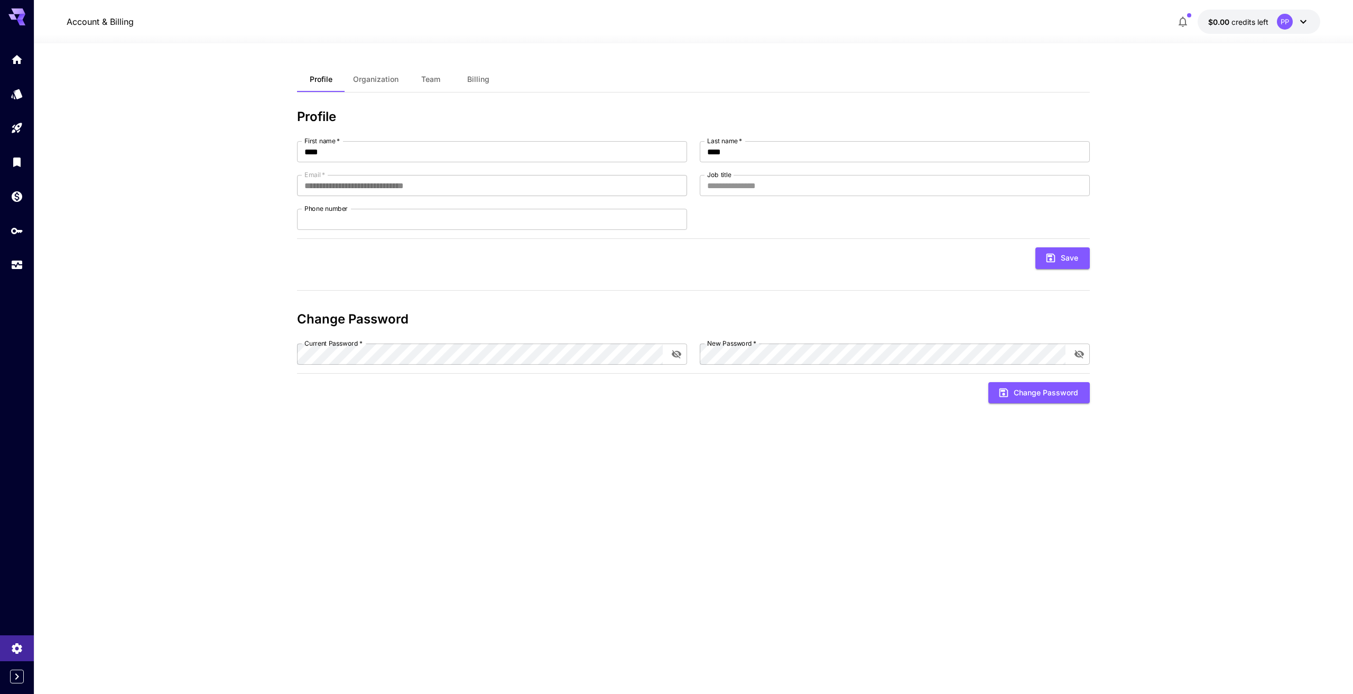
click at [1221, 21] on div at bounding box center [676, 347] width 1353 height 694
click at [1301, 24] on icon at bounding box center [1303, 21] width 13 height 13
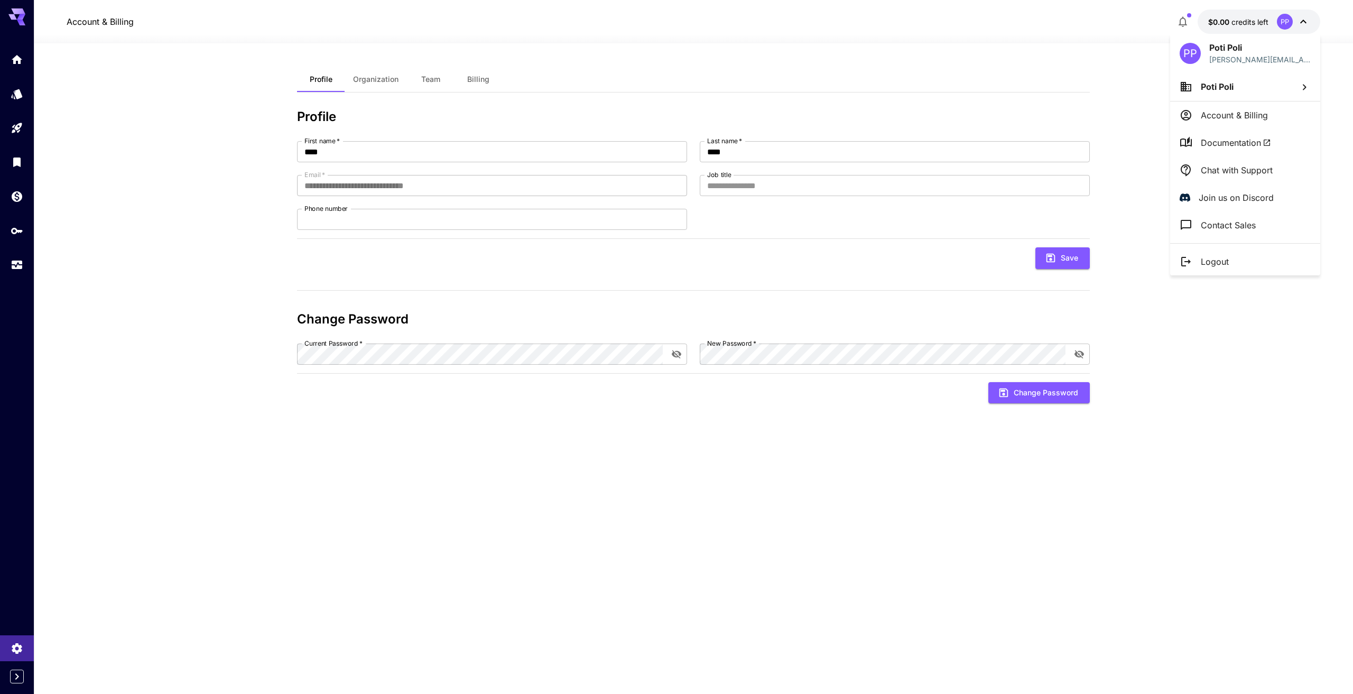
click at [1220, 379] on div at bounding box center [676, 347] width 1353 height 694
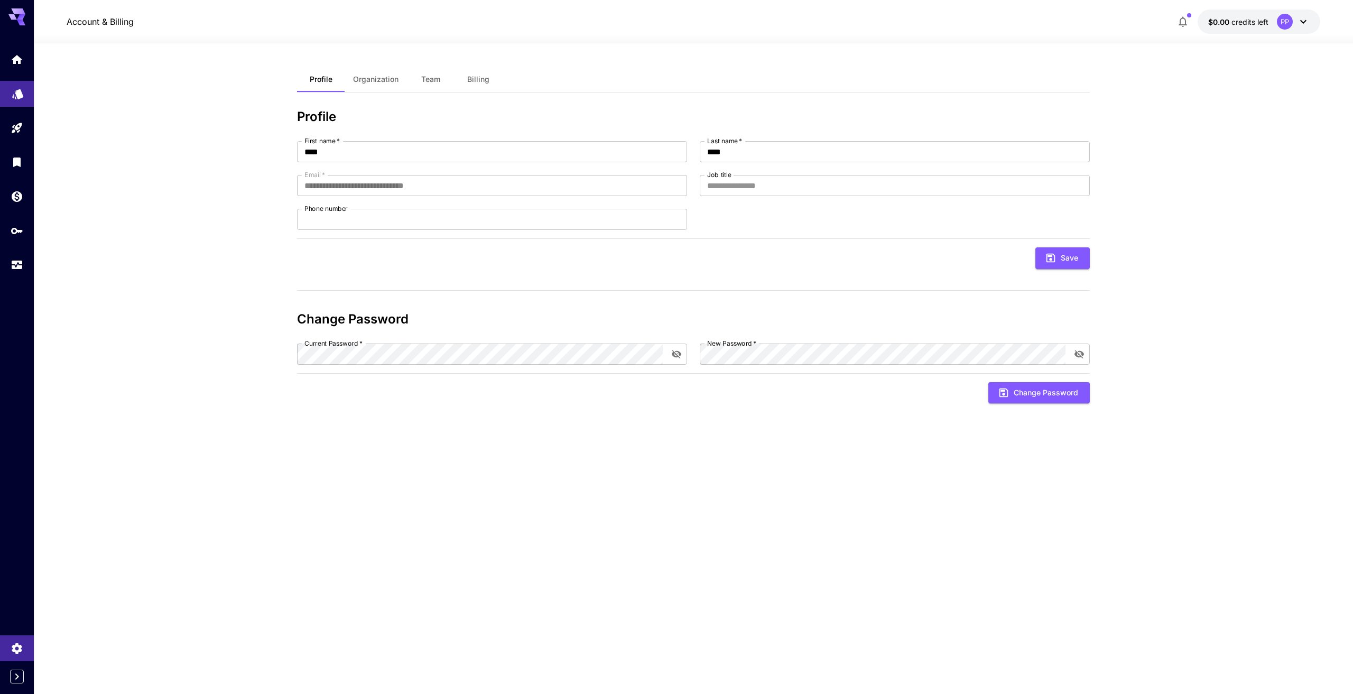
click at [25, 97] on link at bounding box center [17, 94] width 34 height 26
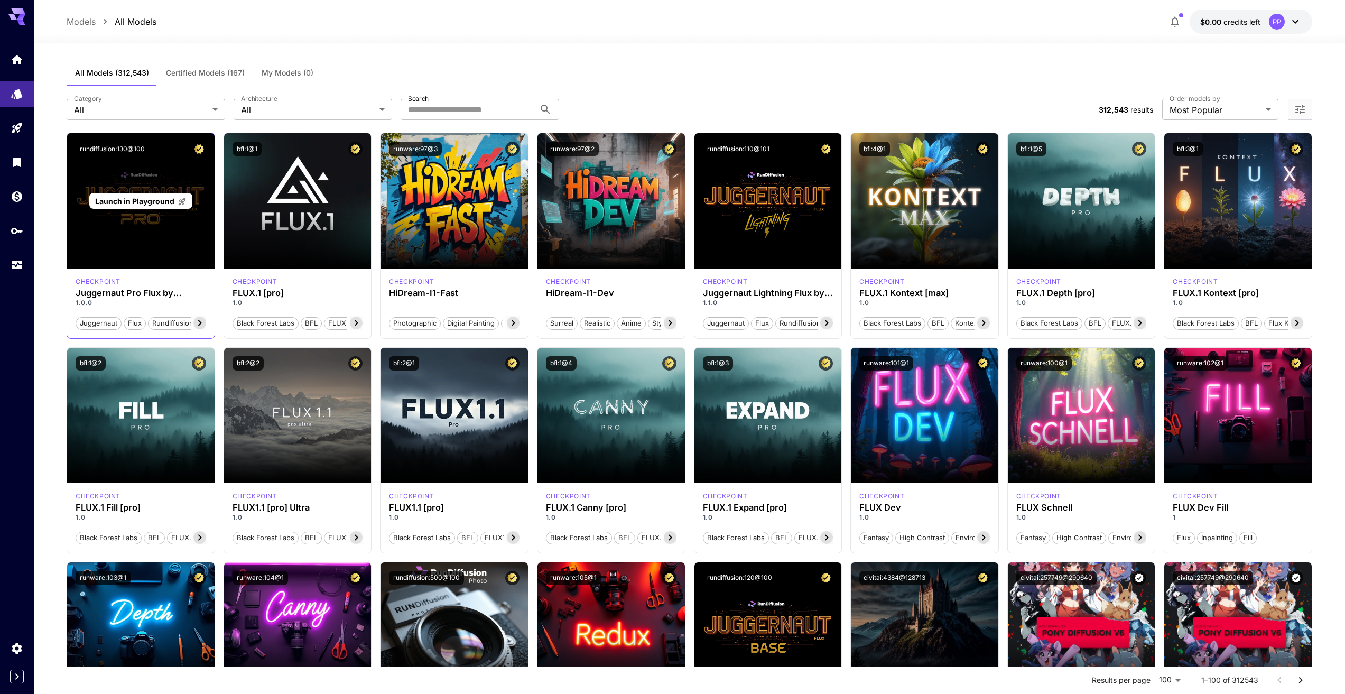
click at [134, 197] on span "Launch in Playground" at bounding box center [134, 201] width 79 height 9
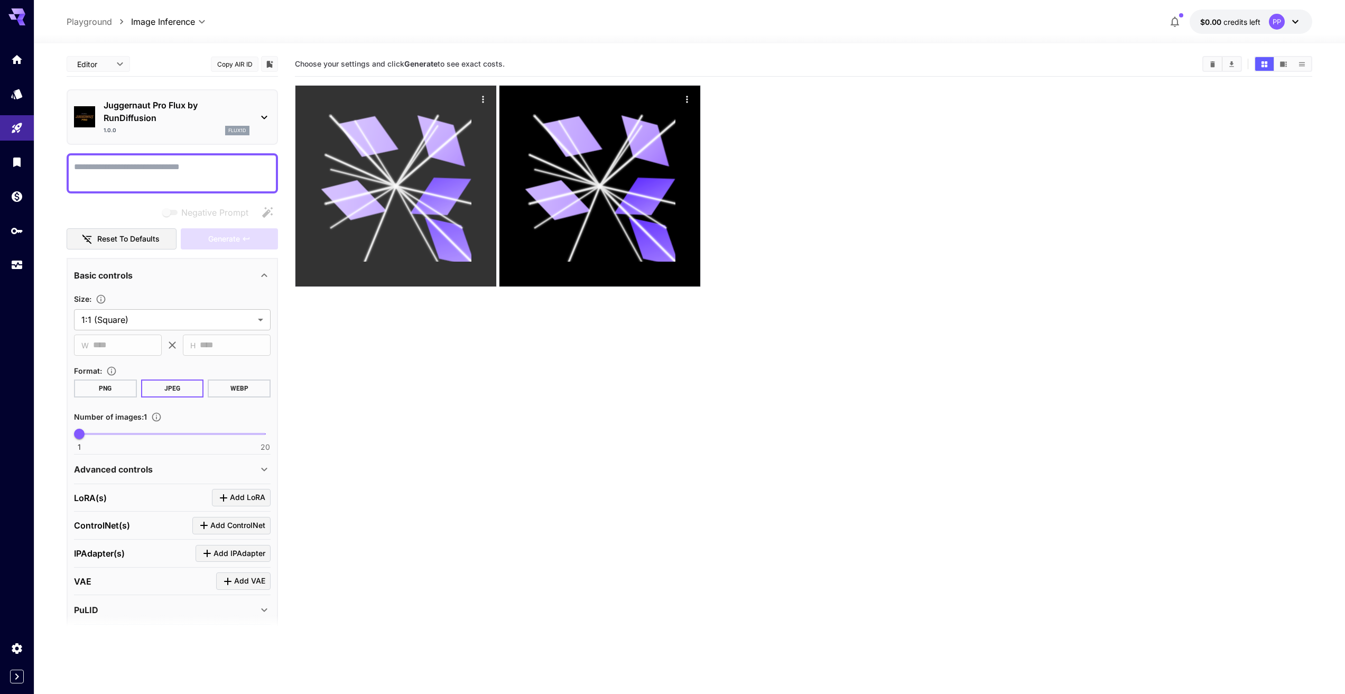
click at [364, 174] on icon at bounding box center [396, 186] width 151 height 151
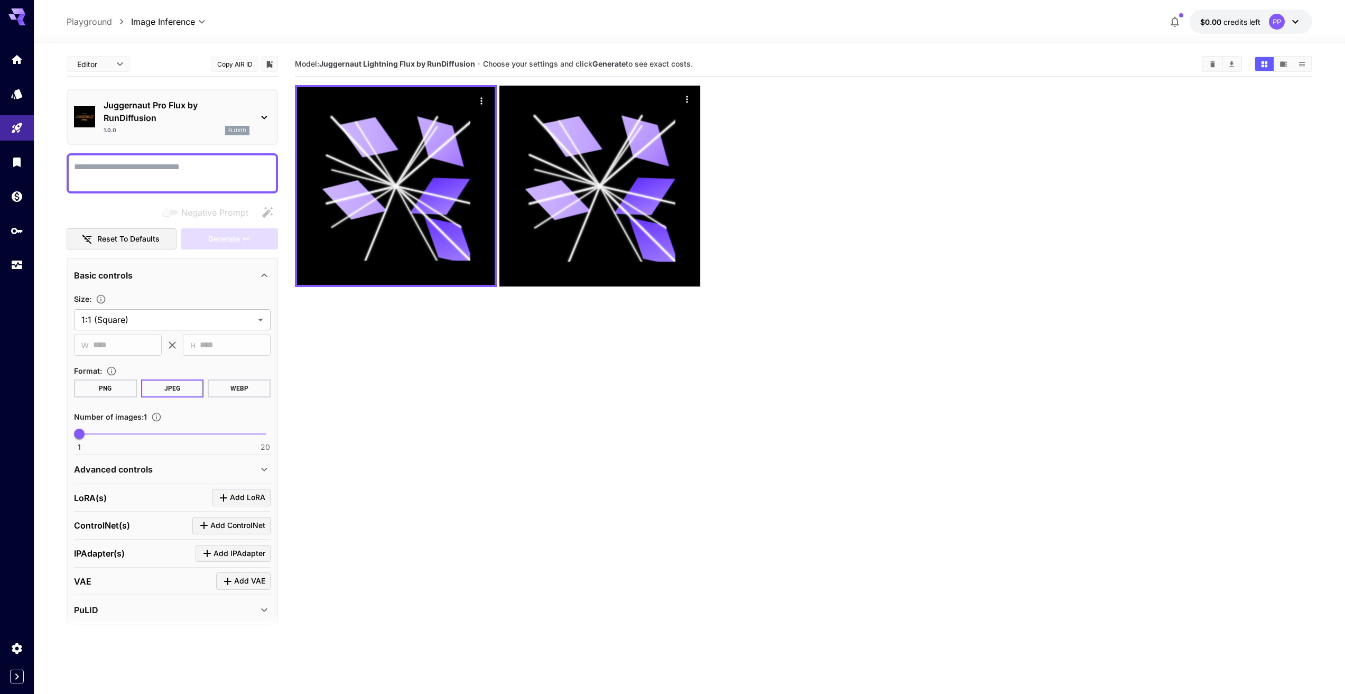
click at [1292, 24] on icon at bounding box center [1295, 21] width 13 height 13
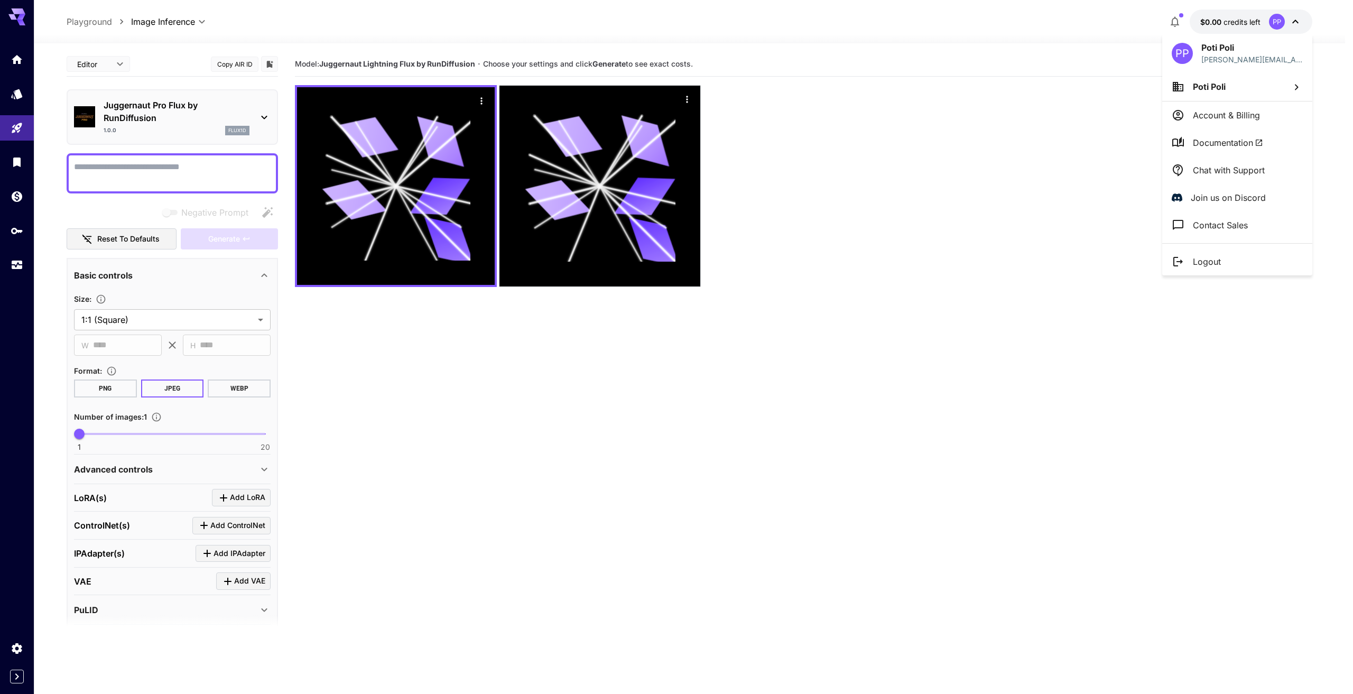
click at [1209, 22] on div at bounding box center [676, 347] width 1353 height 694
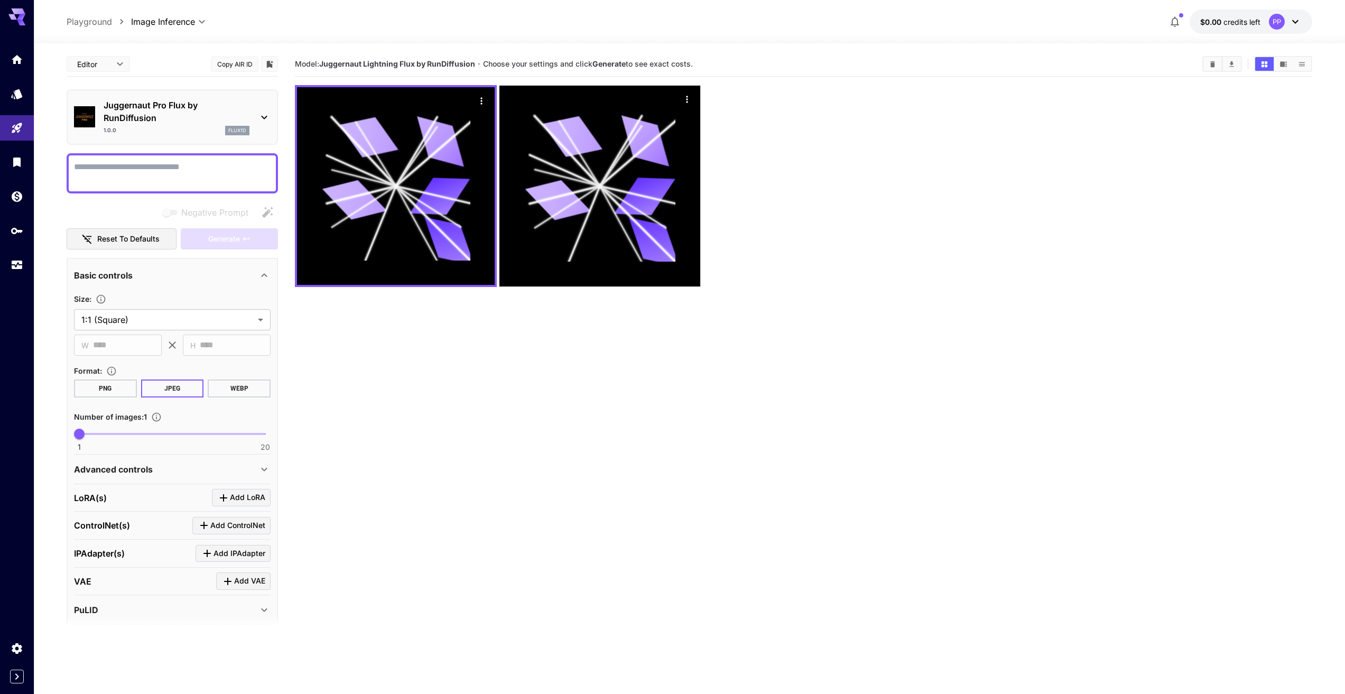
click at [1209, 22] on div at bounding box center [672, 347] width 1345 height 694
click at [1209, 22] on span "$0.00" at bounding box center [1211, 21] width 23 height 9
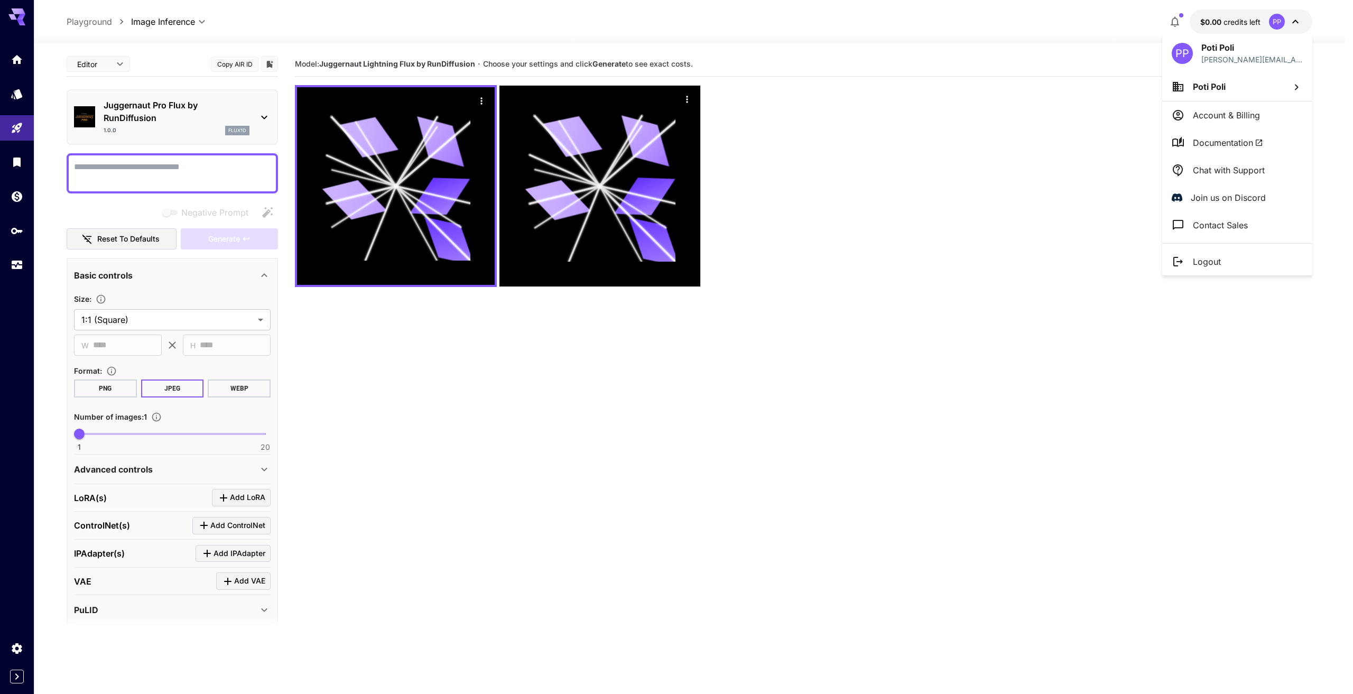
click at [1225, 125] on li "Account & Billing" at bounding box center [1237, 114] width 150 height 27
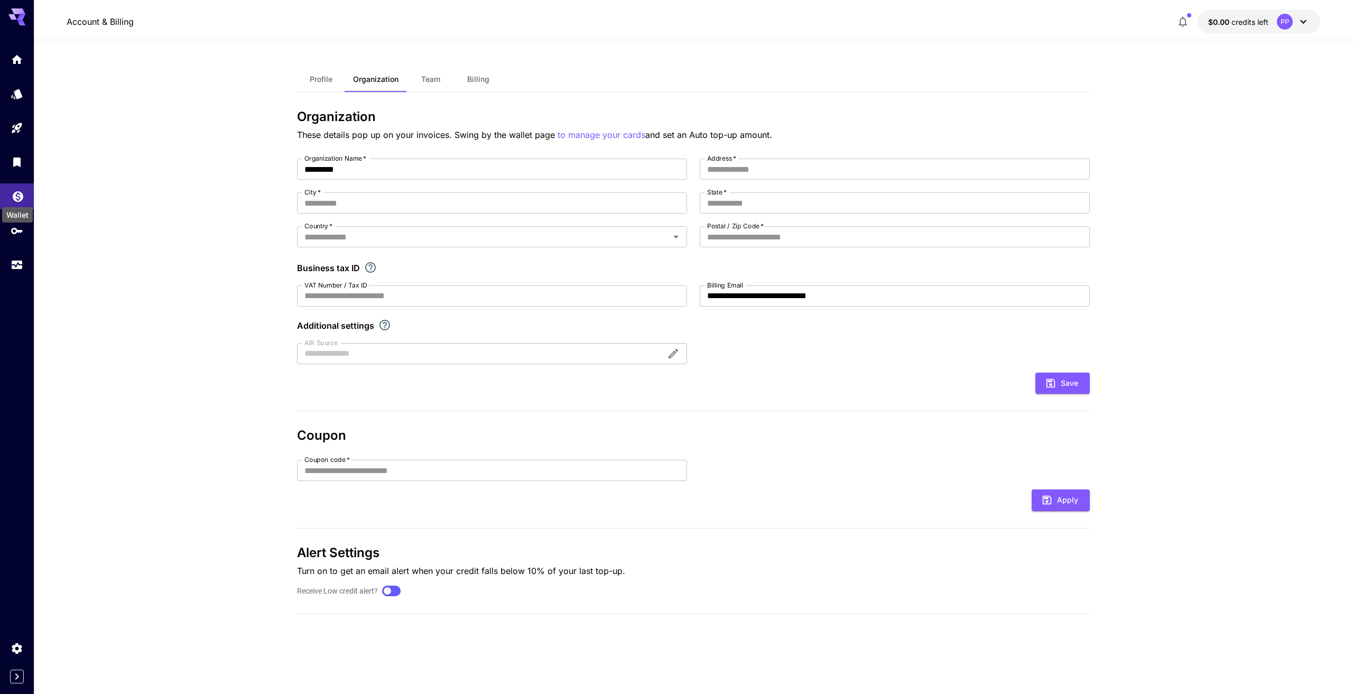
click at [14, 197] on icon "Wallet" at bounding box center [18, 194] width 11 height 11
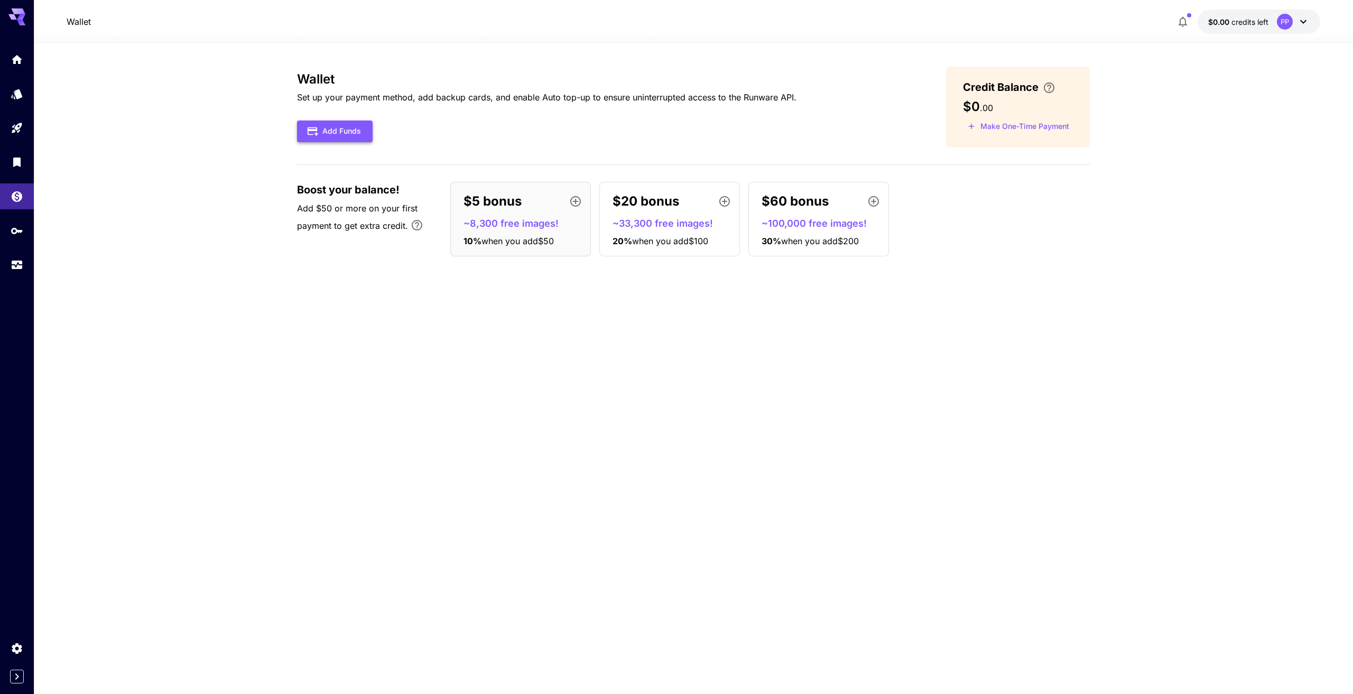
click at [347, 135] on button "Add Funds" at bounding box center [335, 131] width 76 height 22
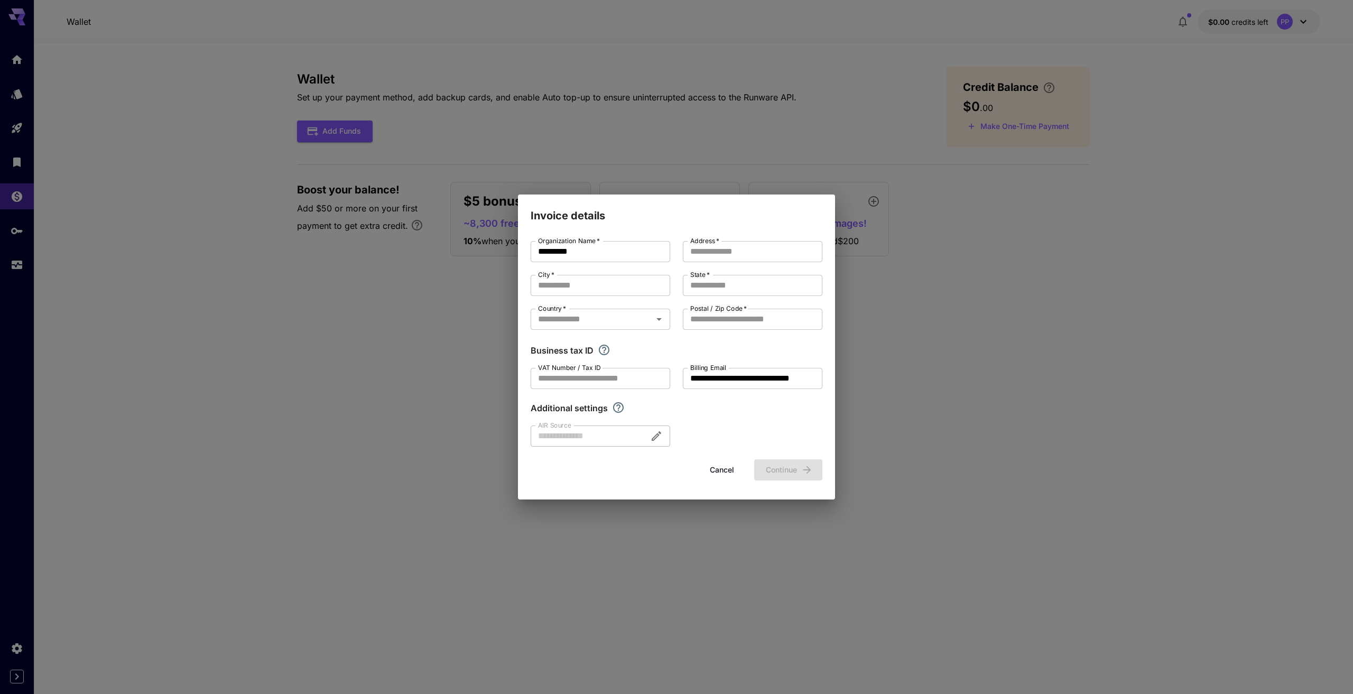
click at [948, 427] on div "**********" at bounding box center [676, 347] width 1353 height 694
drag, startPoint x: 897, startPoint y: 220, endPoint x: 830, endPoint y: 287, distance: 95.3
click at [897, 220] on div "**********" at bounding box center [676, 347] width 1353 height 694
click at [728, 472] on button "Cancel" at bounding box center [722, 470] width 48 height 22
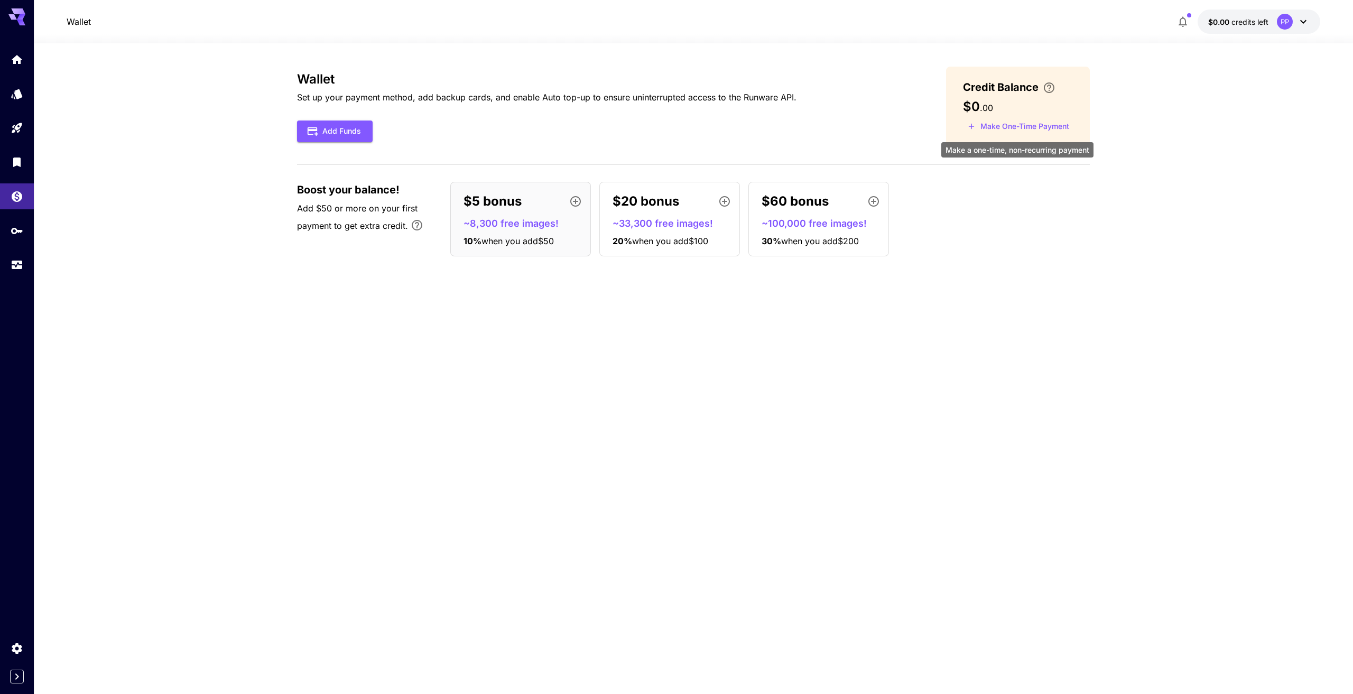
click at [1013, 126] on button "Make One-Time Payment" at bounding box center [1018, 126] width 111 height 16
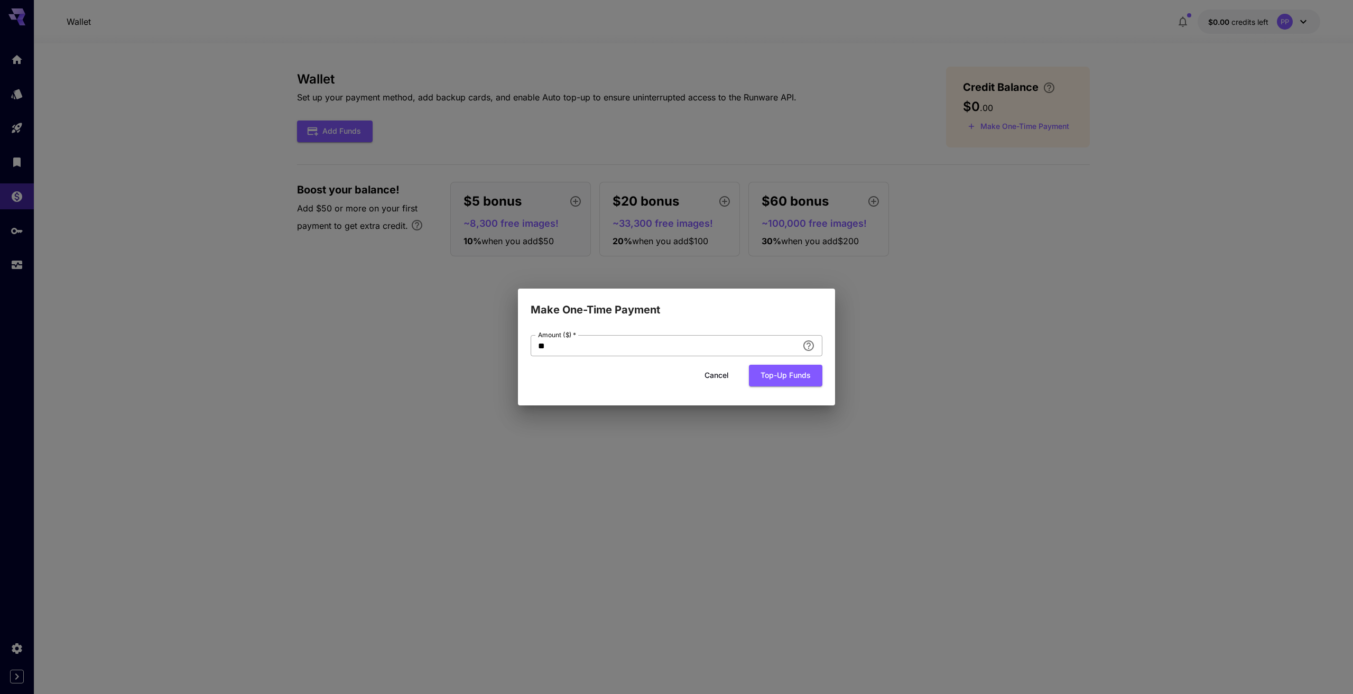
click at [660, 340] on input "**" at bounding box center [664, 345] width 267 height 21
click at [809, 347] on div "Add an amount to top up your credit balance." at bounding box center [808, 363] width 161 height 35
click at [919, 359] on div "Make One-Time Payment Amount ($)   * ** Amount ($)   * Cancel Top-up funds" at bounding box center [676, 347] width 1353 height 694
click at [714, 376] on button "Cancel" at bounding box center [717, 376] width 48 height 22
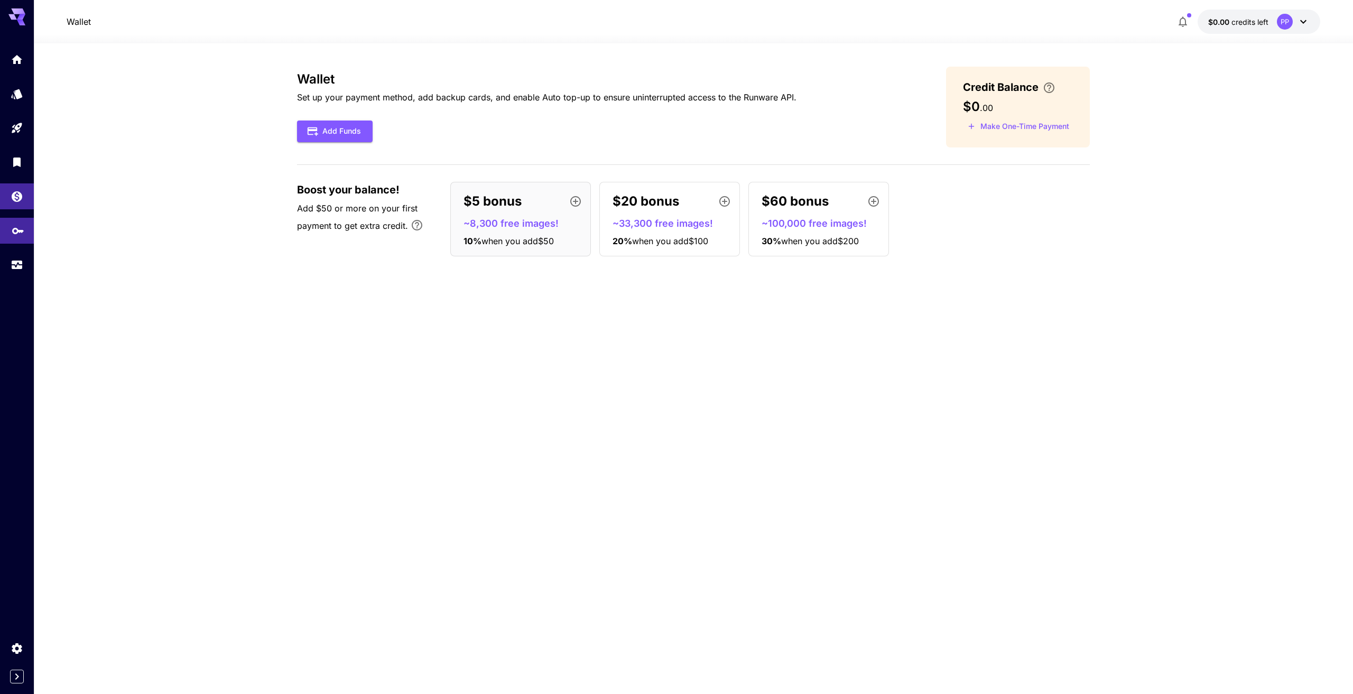
click at [19, 231] on icon "API Keys" at bounding box center [18, 227] width 13 height 13
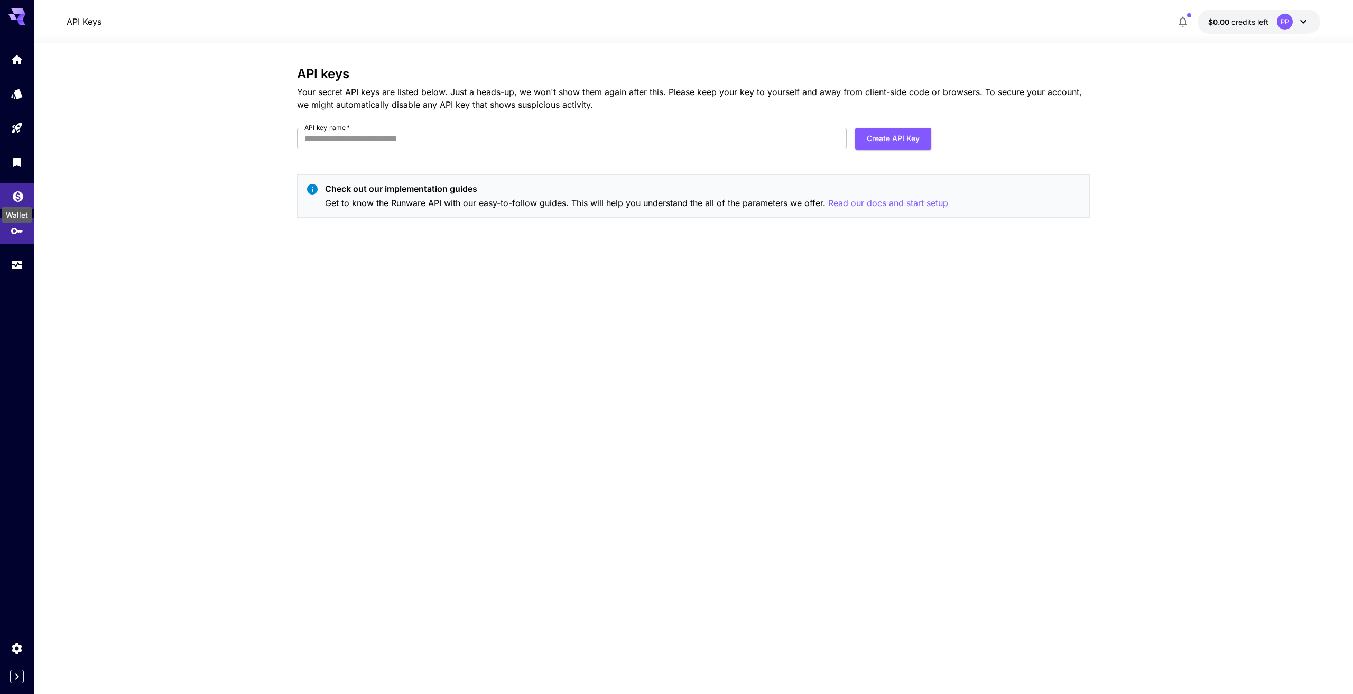
click at [18, 198] on icon "Wallet" at bounding box center [18, 193] width 13 height 13
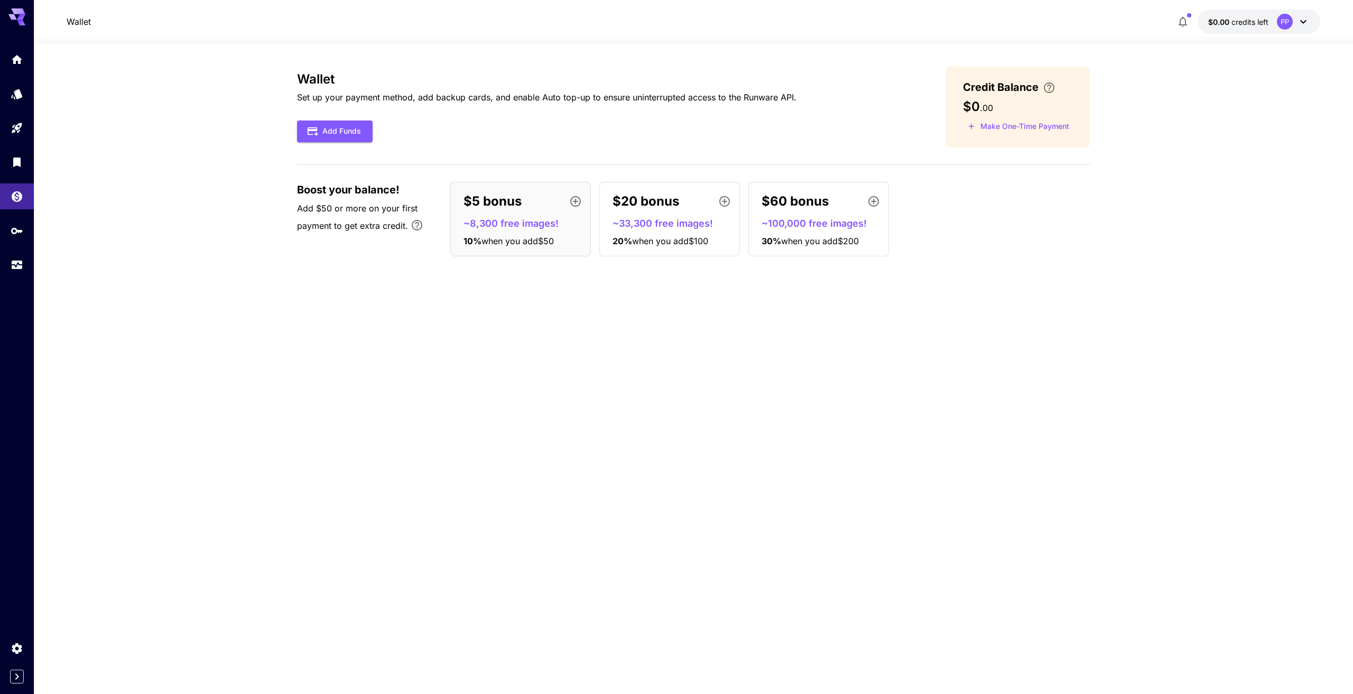
click at [14, 18] on icon at bounding box center [16, 13] width 17 height 11
